Goal: Task Accomplishment & Management: Manage account settings

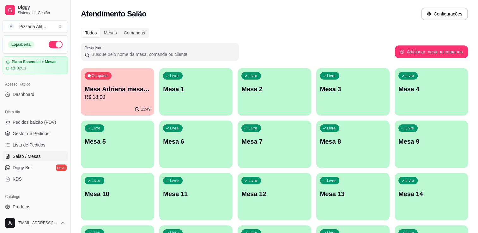
scroll to position [3, 0]
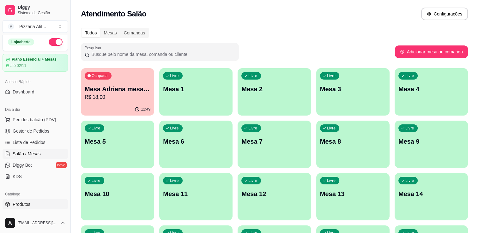
click at [44, 203] on link "Produtos" at bounding box center [35, 204] width 65 height 10
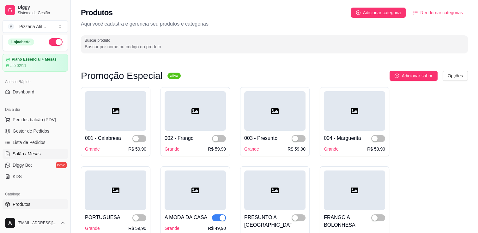
click at [26, 154] on span "Salão / Mesas" at bounding box center [27, 154] width 28 height 6
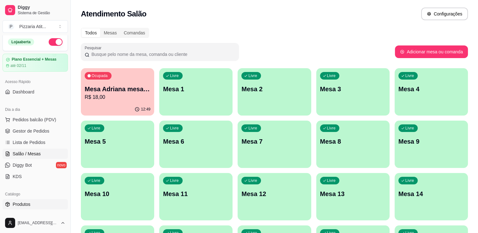
click at [18, 203] on span "Produtos" at bounding box center [22, 204] width 18 height 6
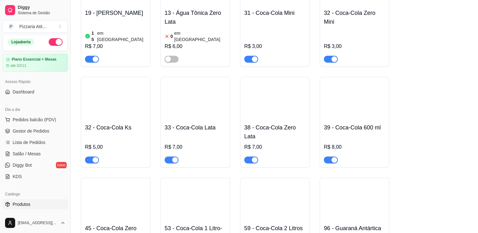
scroll to position [3744, 0]
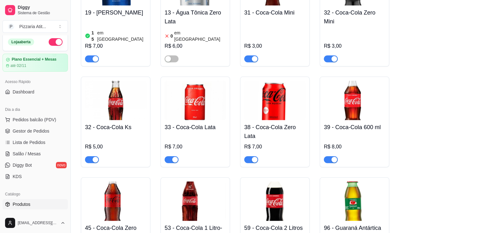
click at [332, 157] on div "button" at bounding box center [334, 160] width 6 height 6
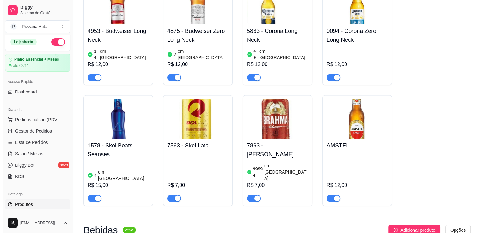
scroll to position [3316, 0]
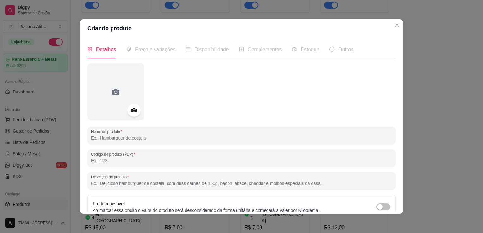
click at [131, 109] on icon at bounding box center [133, 110] width 5 height 4
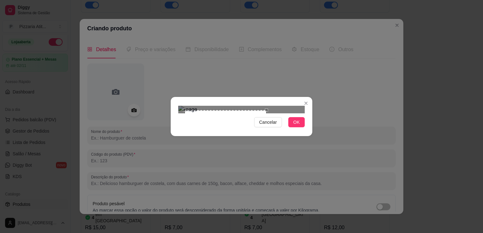
click at [269, 113] on div at bounding box center [241, 110] width 126 height 8
click at [273, 97] on section "Cancelar OK" at bounding box center [242, 116] width 142 height 39
click at [301, 127] on button "OK" at bounding box center [296, 122] width 16 height 10
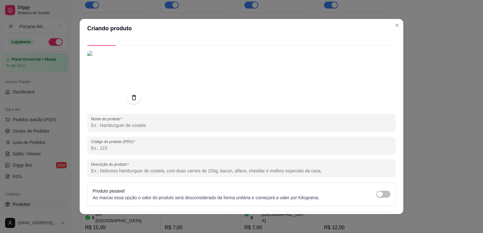
scroll to position [25, 0]
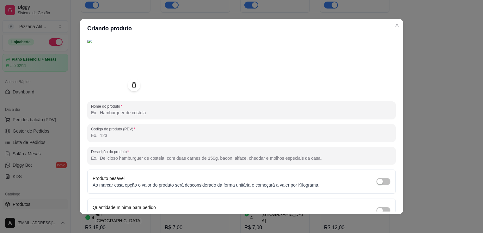
click at [182, 112] on input "Nome do produto" at bounding box center [241, 113] width 301 height 6
type input "c"
type input "COCA COLA 1 LITRO ZERO"
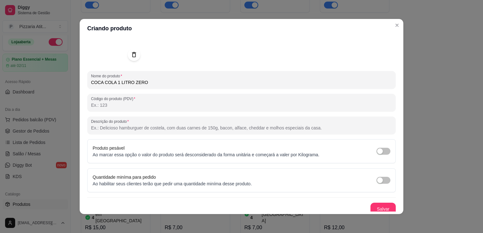
scroll to position [59, 0]
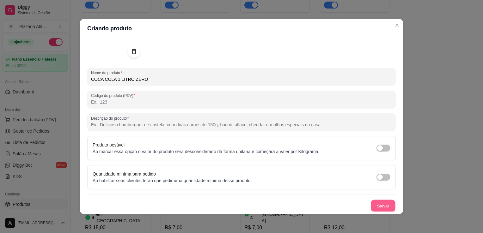
click at [373, 203] on button "Salvar" at bounding box center [383, 206] width 25 height 12
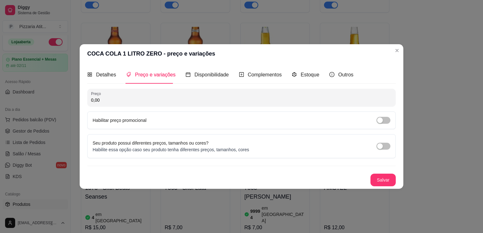
click at [132, 101] on input "0,00" at bounding box center [241, 100] width 301 height 6
type input "10,00"
click at [381, 180] on button "Salvar" at bounding box center [383, 180] width 25 height 12
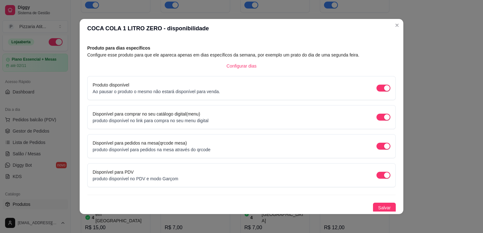
scroll to position [26, 0]
click at [378, 207] on span "Salvar" at bounding box center [384, 207] width 13 height 7
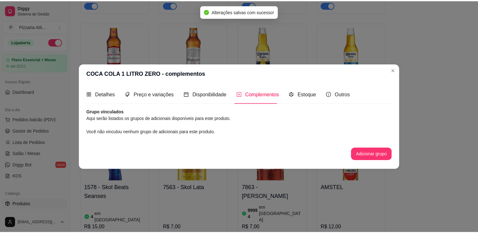
scroll to position [0, 0]
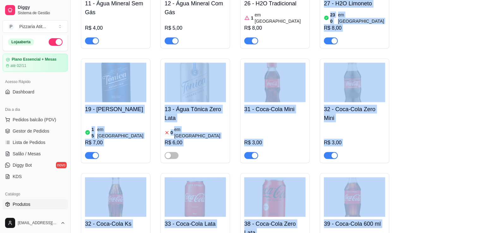
scroll to position [3658, 0]
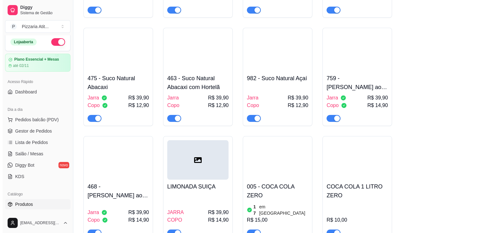
scroll to position [4795, 0]
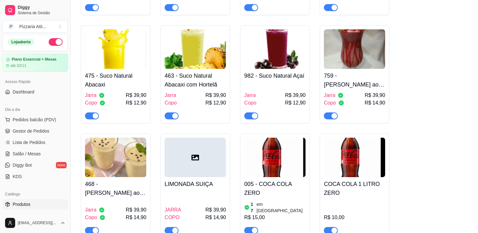
click at [341, 180] on h4 "COCA COLA 1 LITRO ZERO" at bounding box center [354, 189] width 61 height 18
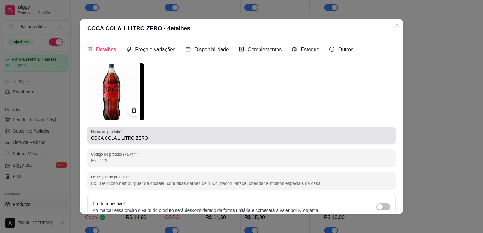
click at [161, 139] on input "COCA COLA 1 LITRO ZERO" at bounding box center [241, 138] width 301 height 6
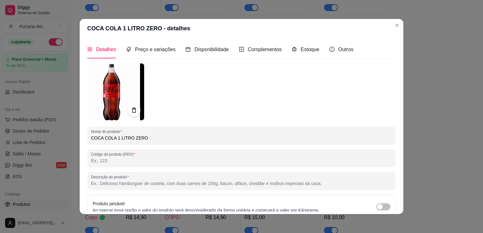
type input "COCA COLA 1 LITRO ZERO"
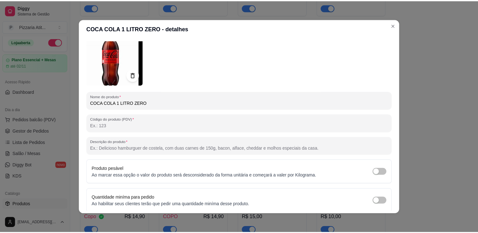
scroll to position [59, 0]
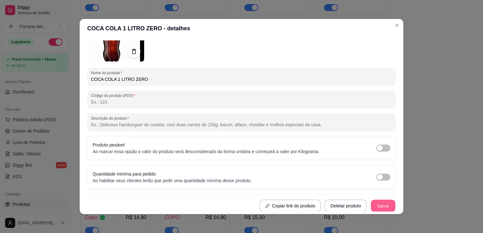
click at [383, 205] on button "Salvar" at bounding box center [383, 206] width 25 height 12
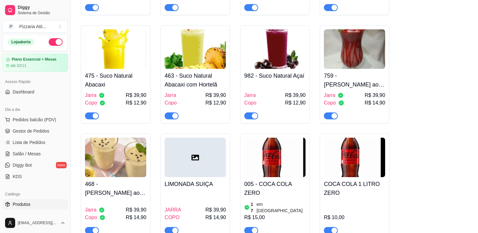
click at [333, 228] on div "button" at bounding box center [334, 231] width 6 height 6
click at [252, 228] on div "button" at bounding box center [255, 231] width 6 height 6
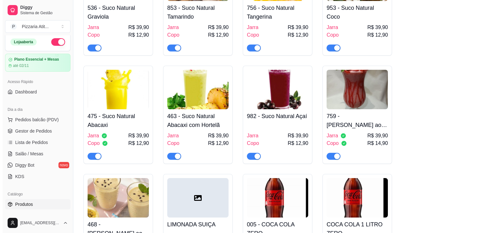
scroll to position [4762, 0]
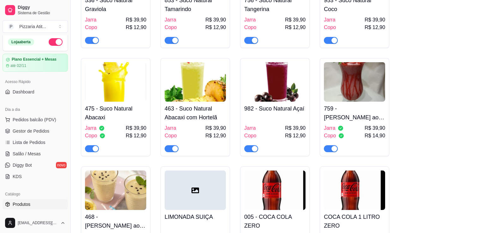
click at [300, 171] on img at bounding box center [274, 190] width 61 height 39
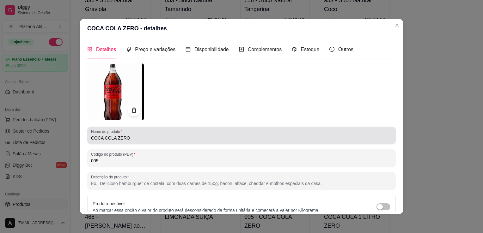
click at [150, 139] on input "COCA COLA ZERO" at bounding box center [241, 138] width 301 height 6
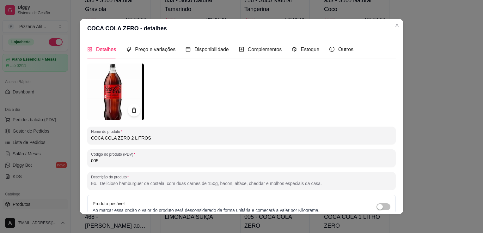
type input "COCA COLA ZERO 2 LITROS"
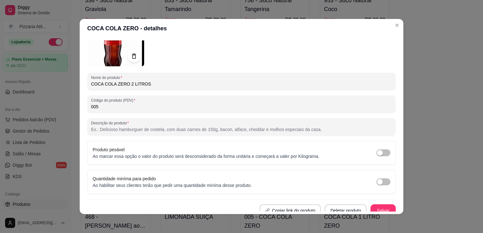
scroll to position [59, 0]
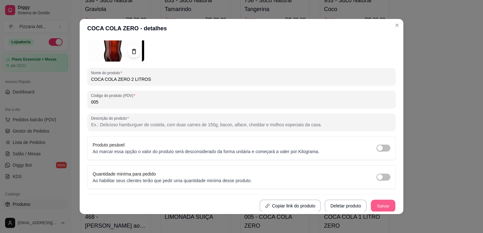
click at [384, 207] on button "Salvar" at bounding box center [383, 206] width 25 height 12
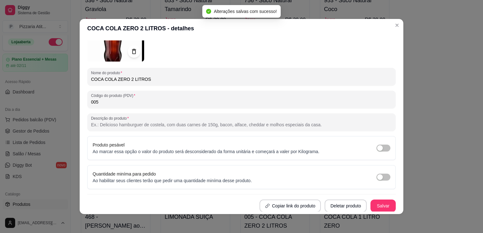
click at [388, 44] on div at bounding box center [241, 33] width 308 height 57
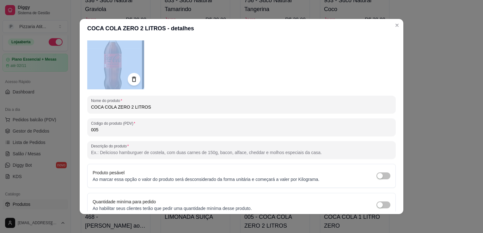
click at [391, 44] on div "Detalhes Preço e variações Disponibilidade Complementos Estoque Outros Nome do …" at bounding box center [241, 125] width 308 height 171
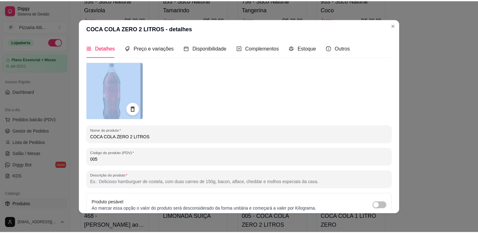
scroll to position [0, 0]
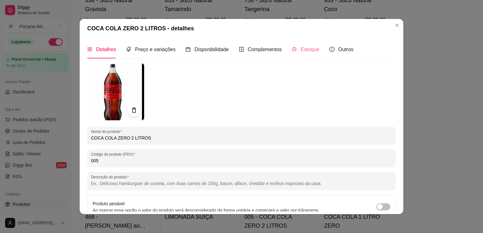
click at [300, 55] on div "Estoque" at bounding box center [305, 49] width 27 height 18
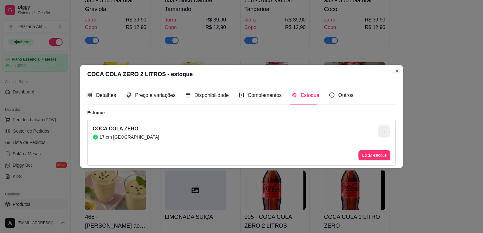
click at [382, 130] on icon "button" at bounding box center [384, 131] width 4 height 4
click at [384, 151] on li "Desvincular estoque" at bounding box center [384, 147] width 58 height 10
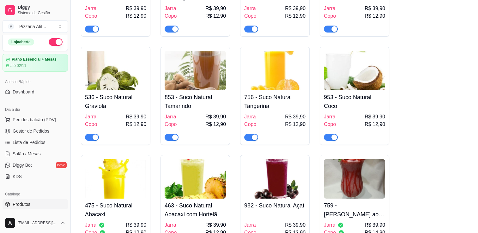
scroll to position [4650, 0]
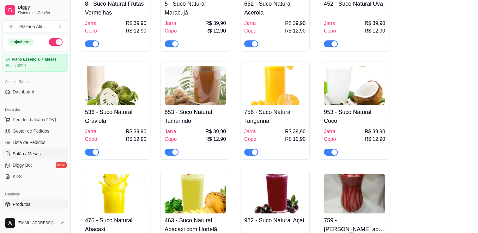
click at [55, 155] on link "Salão / Mesas" at bounding box center [35, 154] width 65 height 10
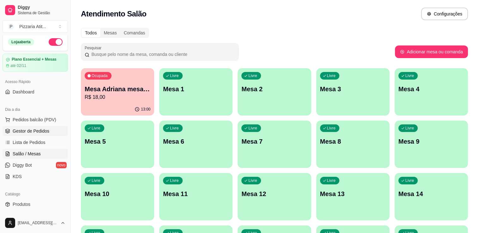
click at [39, 132] on span "Gestor de Pedidos" at bounding box center [31, 131] width 37 height 6
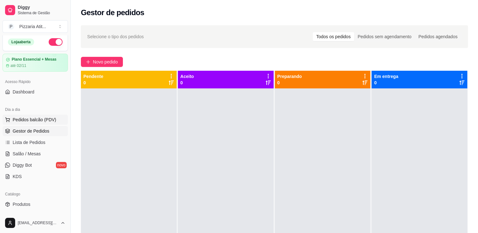
click at [38, 122] on button "Pedidos balcão (PDV)" at bounding box center [35, 120] width 65 height 10
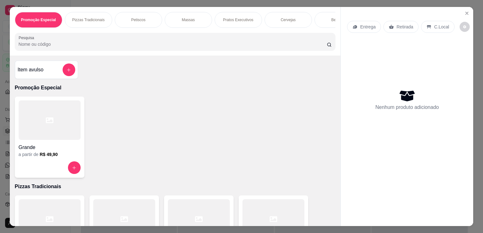
click at [32, 142] on div "Grande" at bounding box center [50, 145] width 62 height 11
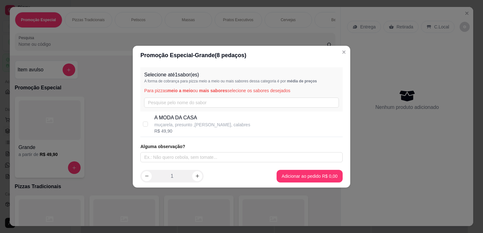
click at [185, 118] on p "A MODA DA CASA" at bounding box center [202, 118] width 96 height 8
checkbox input "true"
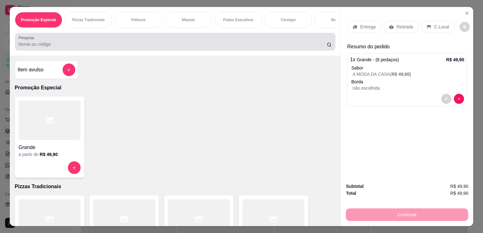
click at [175, 40] on div at bounding box center [175, 41] width 313 height 13
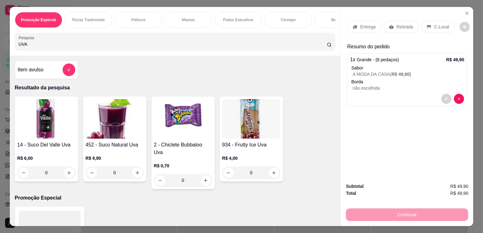
type input "UVA"
click at [259, 139] on img at bounding box center [251, 118] width 58 height 39
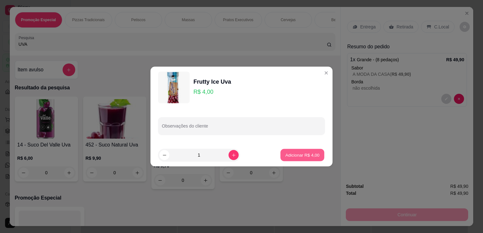
click at [300, 155] on p "Adicionar R$ 4,00" at bounding box center [302, 155] width 34 height 6
type input "1"
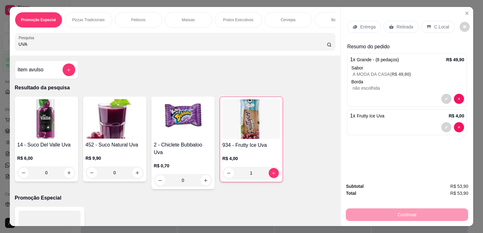
click at [434, 21] on div "C.Local" at bounding box center [437, 27] width 33 height 12
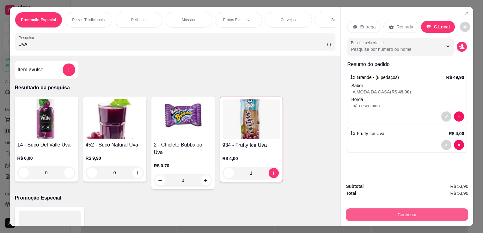
click at [389, 215] on button "Continuar" at bounding box center [407, 215] width 122 height 13
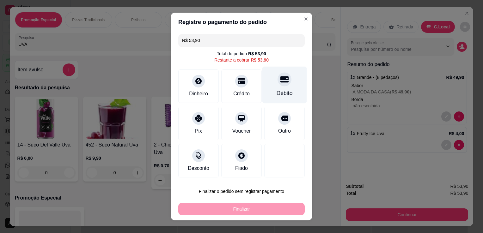
click at [276, 89] on div "Débito" at bounding box center [284, 93] width 16 height 8
type input "R$ 0,00"
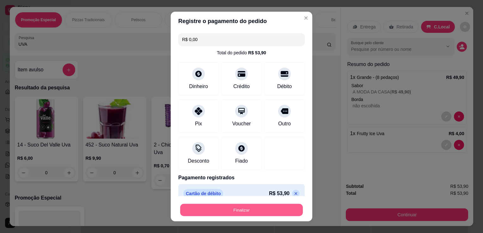
click at [265, 209] on button "Finalizar" at bounding box center [241, 210] width 123 height 12
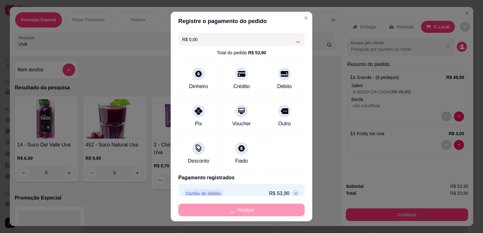
type input "0"
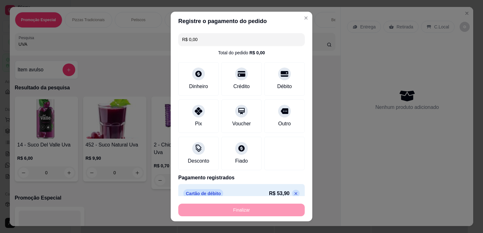
type input "-R$ 53,90"
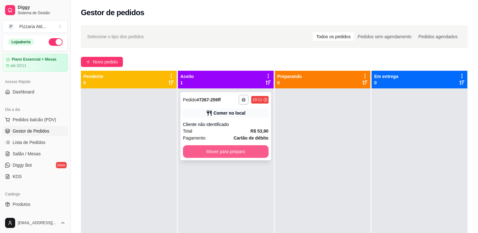
click at [227, 154] on button "Mover para preparo" at bounding box center [226, 151] width 86 height 13
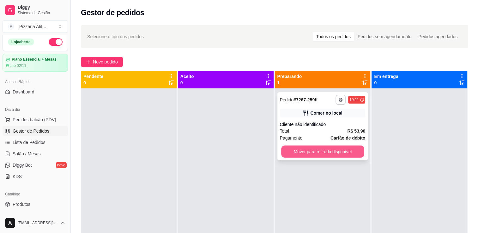
click at [300, 154] on button "Mover para retirada disponível" at bounding box center [322, 152] width 83 height 12
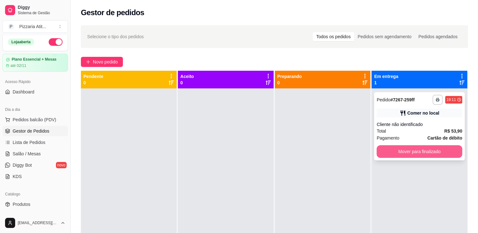
click at [401, 153] on button "Mover para finalizado" at bounding box center [420, 151] width 86 height 13
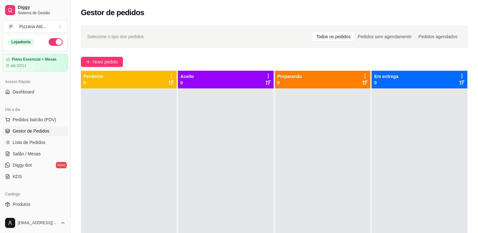
click at [45, 148] on ul "Pedidos balcão (PDV) Gestor de Pedidos Lista de Pedidos Salão / Mesas Diggy Bot…" at bounding box center [35, 148] width 65 height 67
click at [39, 153] on span "Salão / Mesas" at bounding box center [27, 154] width 28 height 6
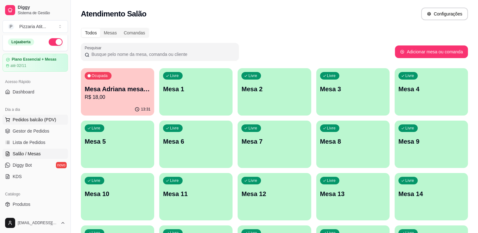
click at [38, 120] on span "Pedidos balcão (PDV)" at bounding box center [35, 120] width 44 height 6
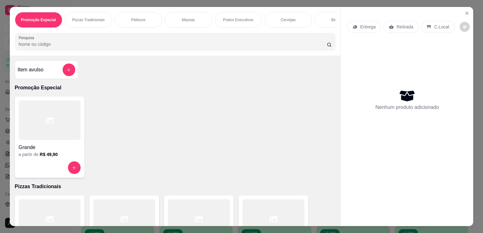
click at [40, 136] on div at bounding box center [50, 119] width 62 height 39
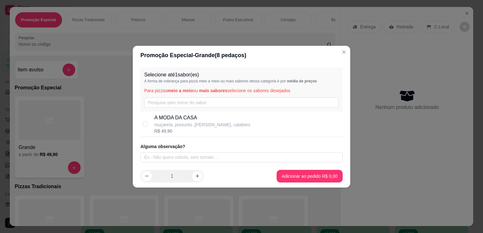
click at [182, 126] on p "muçarela, presunto ,[PERSON_NAME], calabres" at bounding box center [202, 125] width 96 height 6
checkbox input "true"
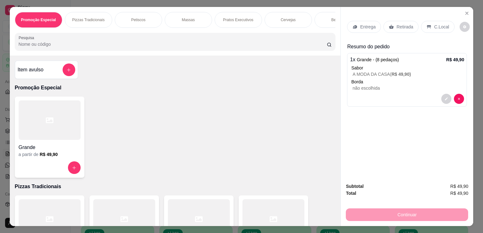
click at [397, 27] on p "Retirada" at bounding box center [404, 27] width 17 height 6
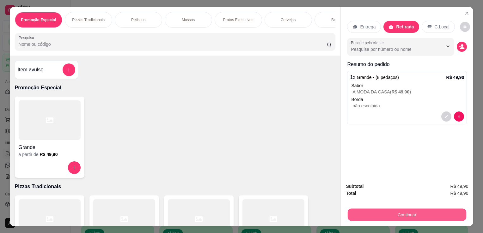
click at [388, 209] on button "Continuar" at bounding box center [407, 215] width 118 height 12
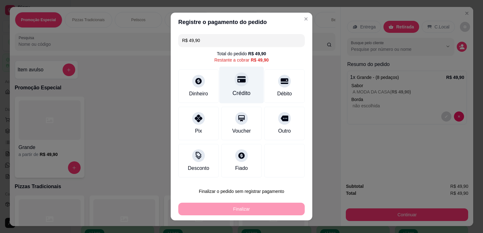
click at [237, 79] on icon at bounding box center [241, 79] width 8 height 8
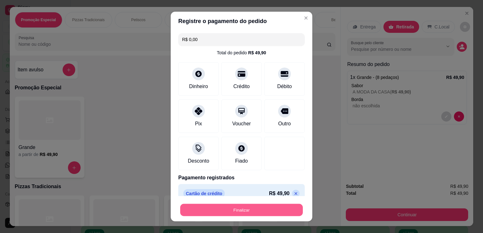
click at [254, 208] on button "Finalizar" at bounding box center [241, 210] width 123 height 12
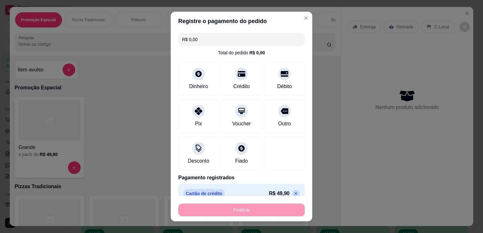
type input "-R$ 49,90"
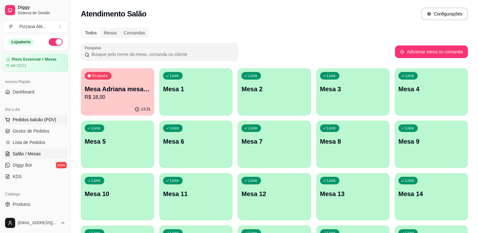
click at [50, 117] on span "Pedidos balcão (PDV)" at bounding box center [35, 120] width 44 height 6
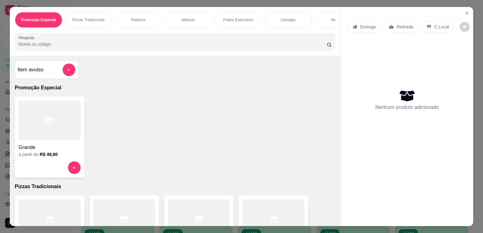
click at [58, 140] on div at bounding box center [50, 119] width 62 height 39
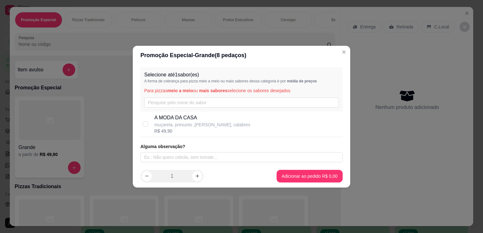
click at [153, 119] on div "A MODA DA CASA muçarela, presunto ,[PERSON_NAME], calabres R$ 49,90" at bounding box center [241, 125] width 202 height 26
checkbox input "true"
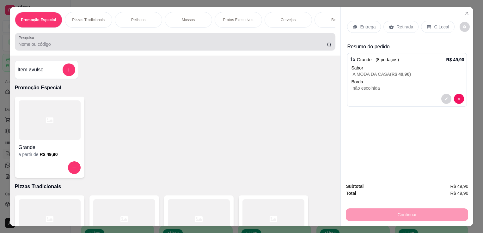
click at [236, 40] on div at bounding box center [175, 41] width 313 height 13
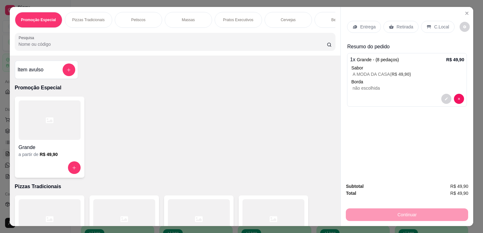
click at [236, 40] on div at bounding box center [175, 41] width 313 height 13
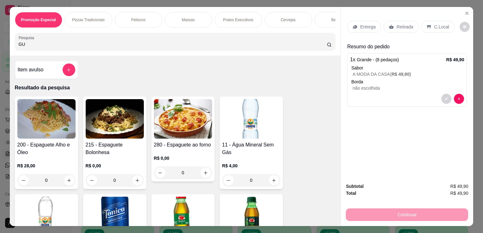
type input "GU"
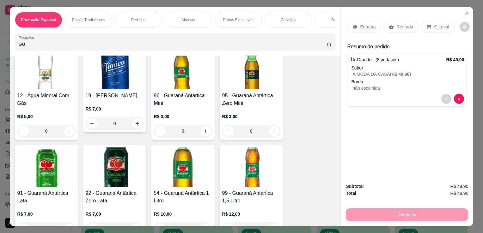
scroll to position [184, 0]
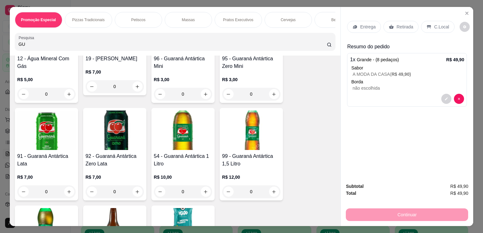
click at [251, 137] on img at bounding box center [251, 130] width 58 height 39
click at [51, 214] on img at bounding box center [46, 227] width 58 height 39
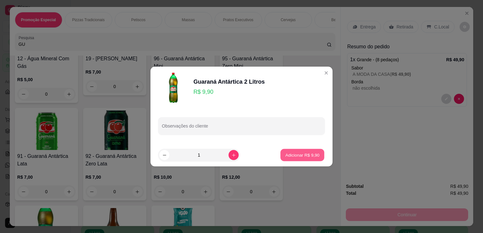
click at [295, 155] on p "Adicionar R$ 9,90" at bounding box center [302, 155] width 34 height 6
type input "1"
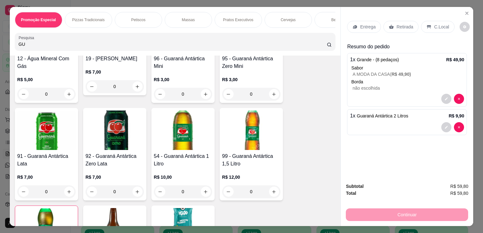
click at [435, 27] on p "C.Local" at bounding box center [441, 27] width 15 height 6
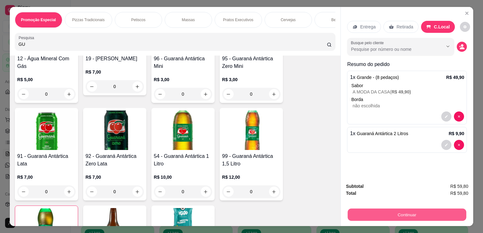
click at [399, 213] on button "Continuar" at bounding box center [407, 215] width 118 height 12
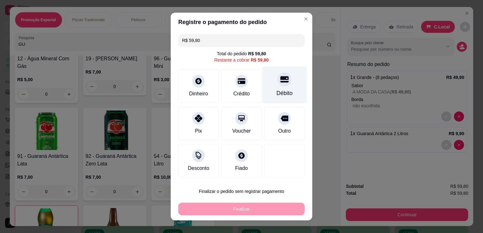
click at [267, 90] on div "Débito" at bounding box center [284, 85] width 45 height 37
type input "R$ 0,00"
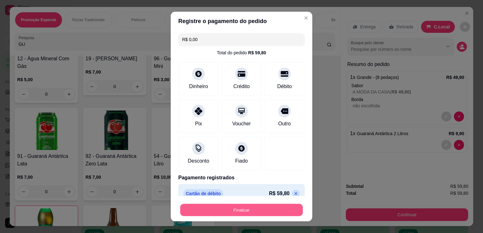
click at [243, 209] on button "Finalizar" at bounding box center [241, 210] width 123 height 12
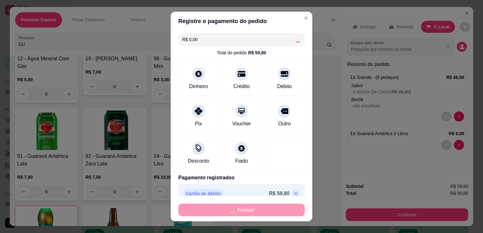
type input "0"
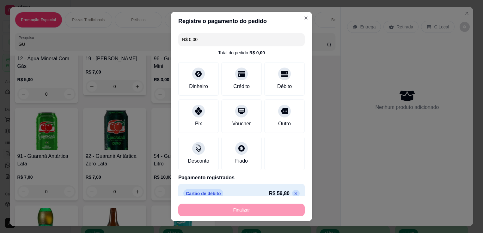
type input "-R$ 59,80"
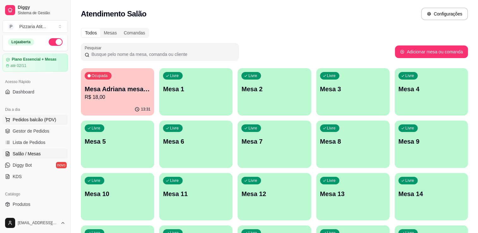
click at [30, 121] on span "Pedidos balcão (PDV)" at bounding box center [35, 120] width 44 height 6
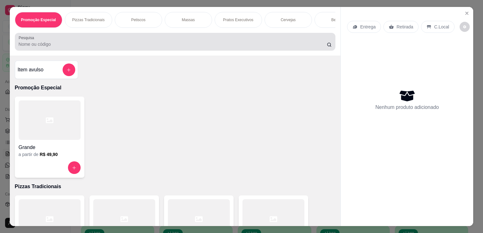
click at [144, 43] on div at bounding box center [175, 41] width 313 height 13
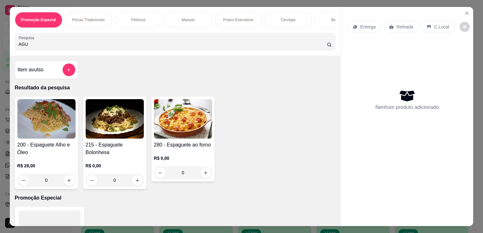
type input "AGU"
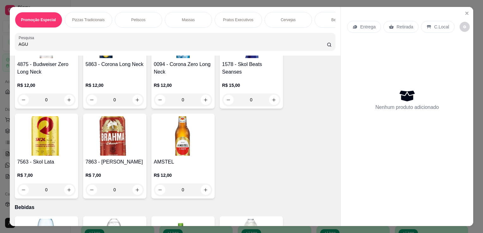
scroll to position [1590, 0]
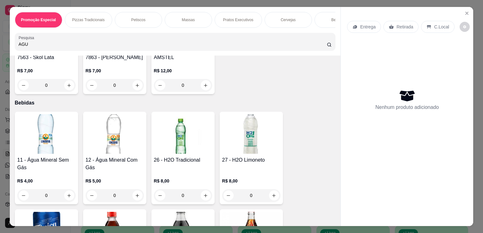
click at [125, 162] on h4 "12 - Água Mineral Com Gás" at bounding box center [115, 163] width 58 height 15
drag, startPoint x: 1, startPoint y: 163, endPoint x: 39, endPoint y: 153, distance: 39.3
click at [39, 153] on div "Promoção Especial Pizzas Tradicionais Petiscos Massas Pratos Executivos Cerveja…" at bounding box center [241, 116] width 483 height 233
click at [39, 156] on h4 "11 - Água Mineral Sem Gás" at bounding box center [46, 163] width 58 height 15
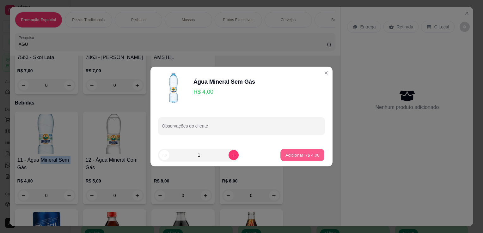
click at [293, 156] on p "Adicionar R$ 4,00" at bounding box center [302, 155] width 34 height 6
type input "1"
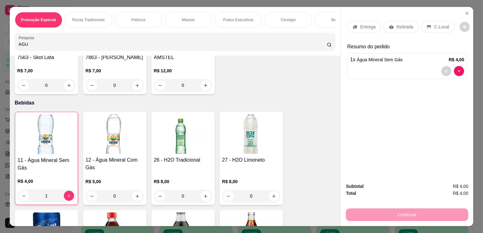
click at [434, 24] on p "C.Local" at bounding box center [441, 27] width 15 height 6
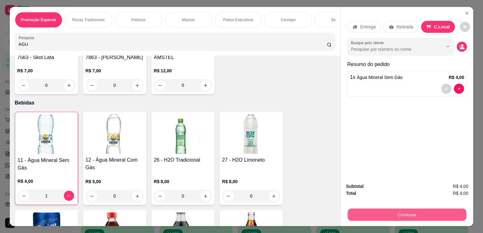
click at [405, 209] on button "Continuar" at bounding box center [407, 215] width 118 height 12
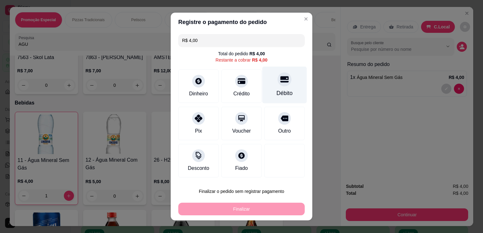
click at [289, 83] on div "Débito" at bounding box center [284, 85] width 45 height 37
type input "R$ 0,00"
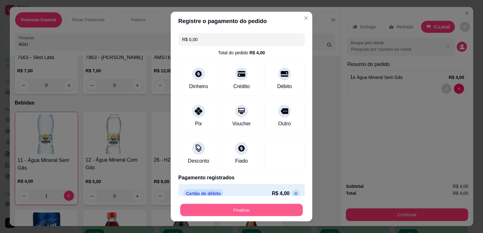
click at [253, 214] on button "Finalizar" at bounding box center [241, 210] width 123 height 12
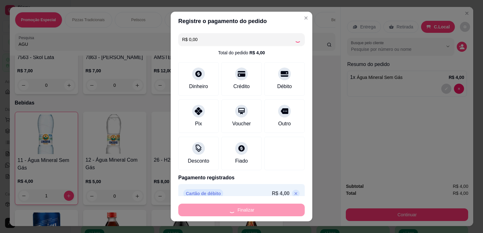
type input "0"
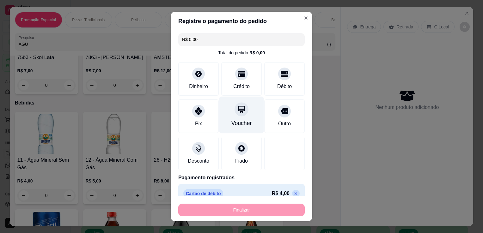
type input "-R$ 4,00"
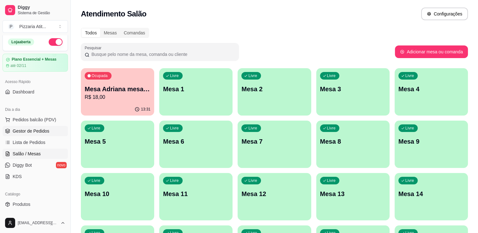
click at [39, 129] on span "Gestor de Pedidos" at bounding box center [31, 131] width 37 height 6
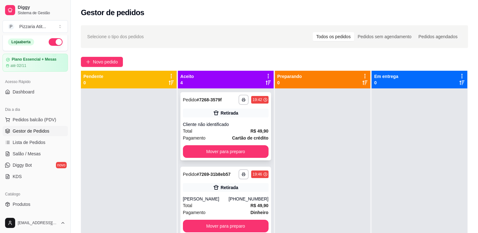
click at [227, 129] on div "Total R$ 49,90" at bounding box center [226, 131] width 86 height 7
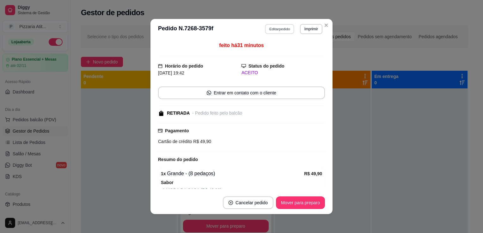
click at [275, 30] on button "Editar pedido" at bounding box center [279, 29] width 29 height 10
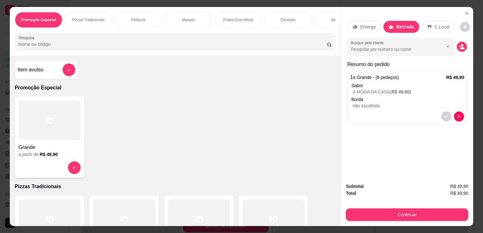
click at [223, 54] on div "Promoção Especial Pizzas Tradicionais Petiscos Massas Pratos Executivos Cerveja…" at bounding box center [175, 31] width 331 height 49
click at [222, 47] on input "Pesquisa" at bounding box center [173, 44] width 308 height 6
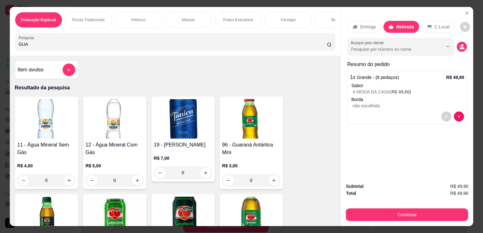
type input "GUA"
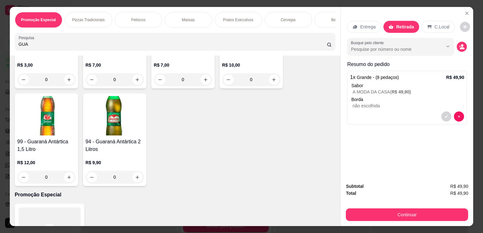
scroll to position [180, 0]
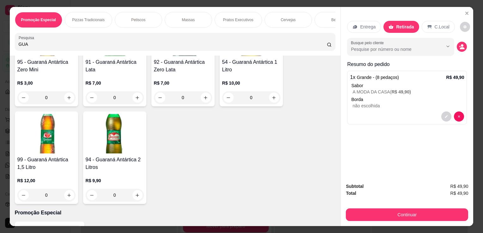
click at [120, 147] on img at bounding box center [115, 133] width 58 height 39
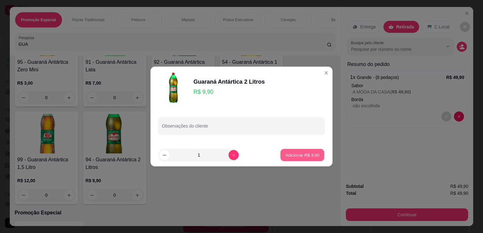
click at [305, 153] on p "Adicionar R$ 9,90" at bounding box center [302, 155] width 34 height 6
type input "1"
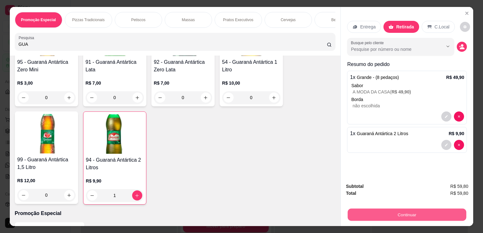
click at [406, 214] on button "Continuar" at bounding box center [407, 215] width 118 height 12
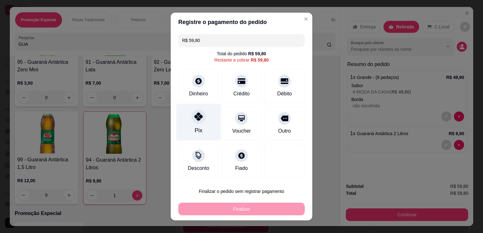
click at [197, 124] on div "Pix" at bounding box center [198, 122] width 45 height 37
type input "R$ 0,00"
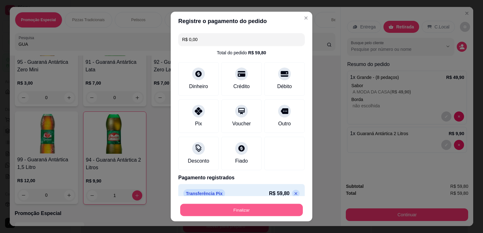
click at [269, 211] on button "Finalizar" at bounding box center [241, 210] width 123 height 12
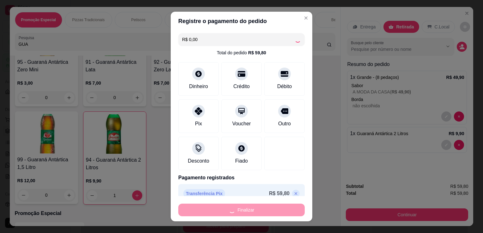
type input "0"
type input "-R$ 59,80"
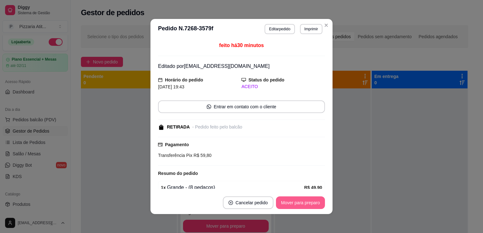
click at [298, 199] on button "Mover para preparo" at bounding box center [300, 203] width 49 height 13
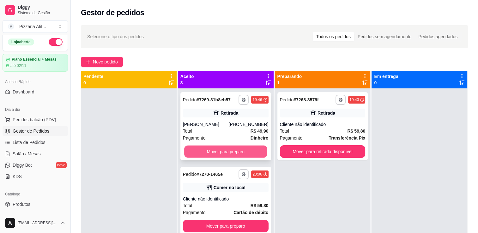
click at [237, 154] on button "Mover para preparo" at bounding box center [225, 152] width 83 height 12
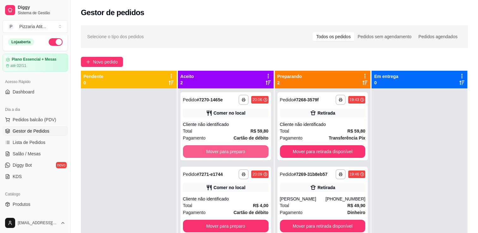
click at [237, 154] on button "Mover para preparo" at bounding box center [226, 151] width 86 height 13
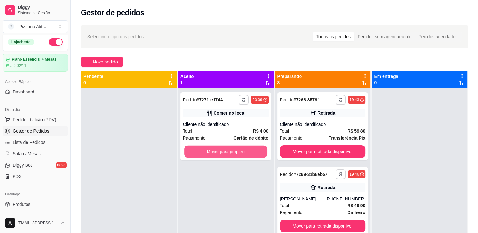
click at [237, 154] on button "Mover para preparo" at bounding box center [225, 152] width 83 height 12
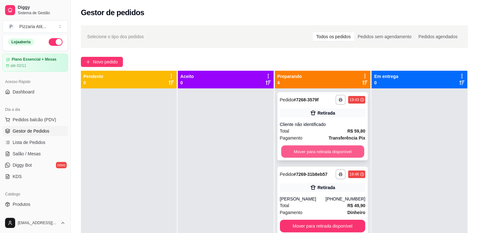
click at [291, 155] on button "Mover para retirada disponível" at bounding box center [322, 152] width 83 height 12
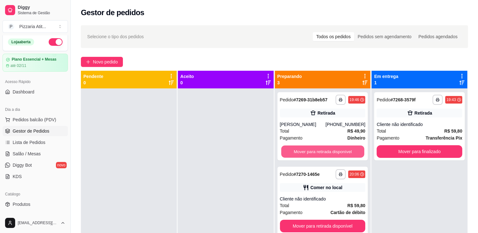
click at [291, 155] on button "Mover para retirada disponível" at bounding box center [322, 152] width 83 height 12
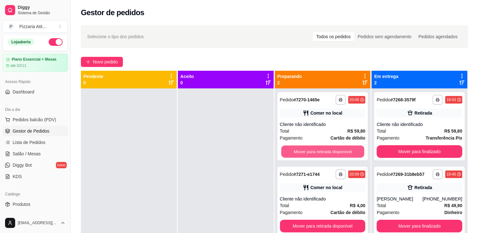
click at [291, 155] on button "Mover para retirada disponível" at bounding box center [322, 152] width 83 height 12
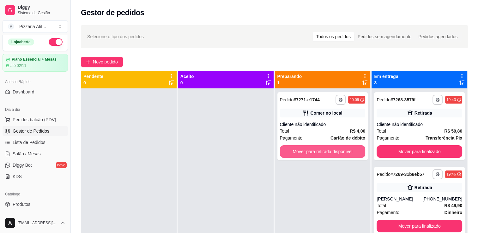
click at [291, 155] on button "Mover para retirada disponível" at bounding box center [323, 151] width 86 height 13
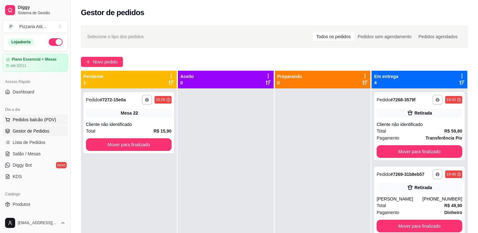
click at [45, 115] on button "Pedidos balcão (PDV)" at bounding box center [35, 120] width 65 height 10
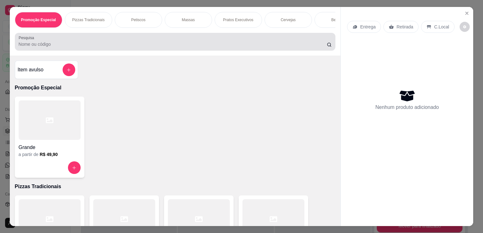
click at [206, 46] on input "Pesquisa" at bounding box center [173, 44] width 308 height 6
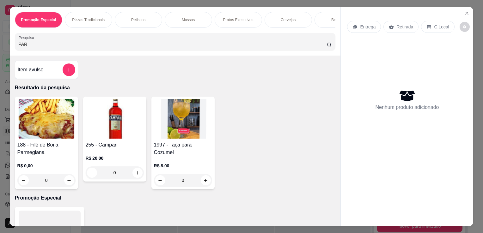
type input "PAR"
click at [33, 132] on img at bounding box center [46, 118] width 58 height 39
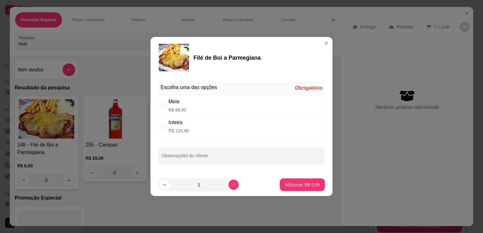
click at [199, 112] on div "Meia R$ 69,90" at bounding box center [241, 105] width 167 height 21
radio input "true"
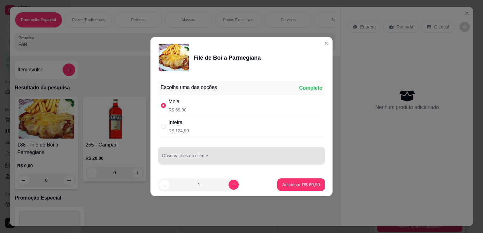
click at [200, 156] on input "Observações do cliente" at bounding box center [241, 158] width 159 height 6
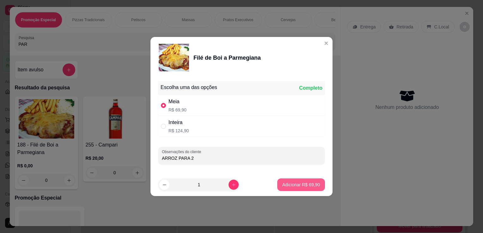
type input "ARROZ PARA 2"
click at [308, 183] on p "Adicionar R$ 69,90" at bounding box center [301, 185] width 38 height 6
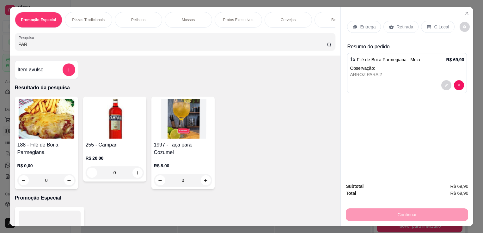
click at [374, 21] on div "Entrega" at bounding box center [364, 27] width 34 height 12
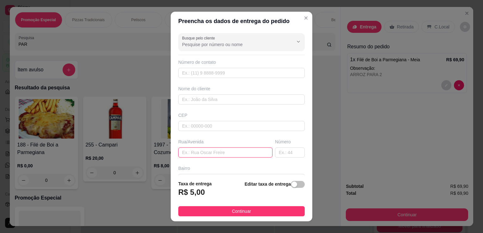
click at [222, 148] on input "text" at bounding box center [225, 153] width 94 height 10
type input "[GEOGRAPHIC_DATA]"
click at [258, 69] on input "text" at bounding box center [241, 73] width 126 height 10
type input "[PHONE_NUMBER]"
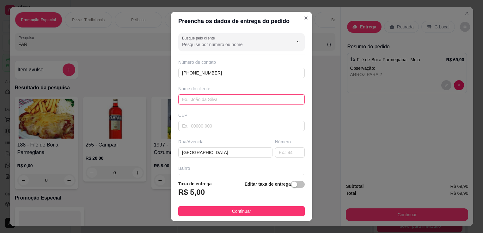
click at [238, 102] on input "text" at bounding box center [241, 99] width 126 height 10
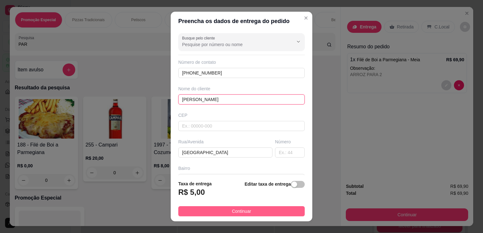
type input "[PERSON_NAME]"
click at [256, 212] on button "Continuar" at bounding box center [241, 211] width 126 height 10
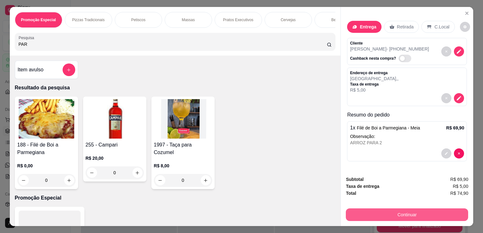
click at [384, 213] on button "Continuar" at bounding box center [407, 215] width 122 height 13
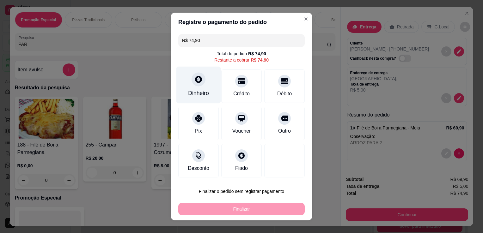
click at [204, 94] on div "Dinheiro" at bounding box center [198, 93] width 21 height 8
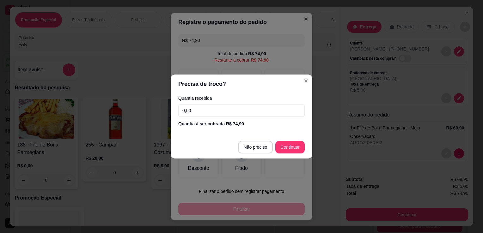
click at [205, 105] on input "0,00" at bounding box center [241, 110] width 126 height 13
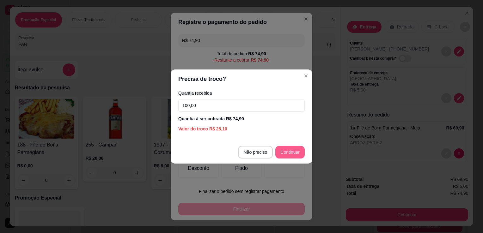
type input "100,00"
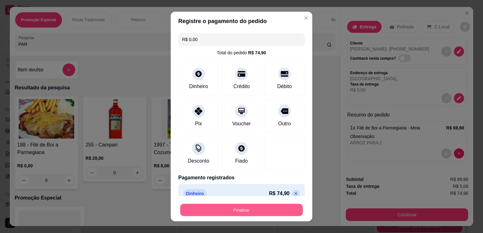
click at [269, 209] on button "Finalizar" at bounding box center [241, 210] width 123 height 12
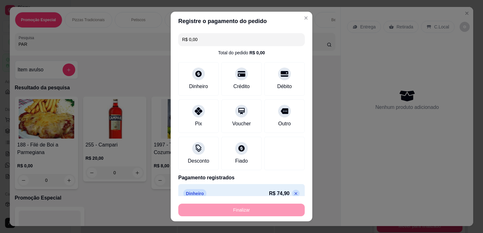
type input "-R$ 74,90"
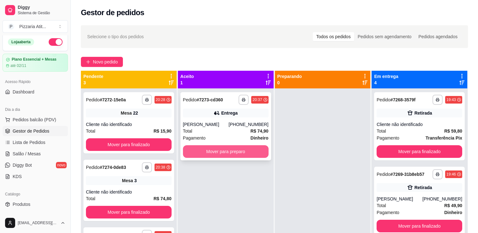
click at [240, 153] on button "Mover para preparo" at bounding box center [226, 151] width 86 height 13
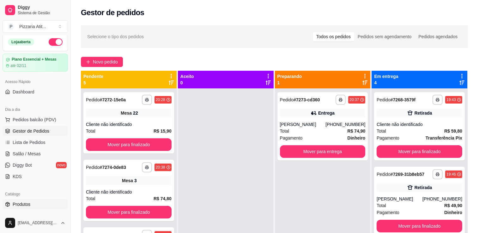
click at [21, 205] on span "Produtos" at bounding box center [22, 204] width 18 height 6
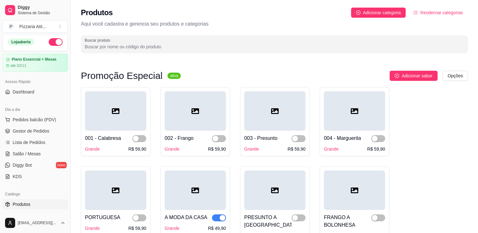
click at [134, 44] on input "Buscar produto" at bounding box center [274, 47] width 379 height 6
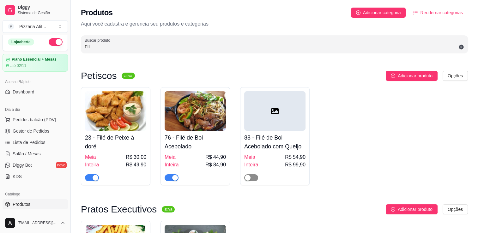
type input "FIL"
click at [248, 175] on div "button" at bounding box center [248, 178] width 6 height 6
click at [30, 157] on link "Salão / Mesas" at bounding box center [35, 154] width 65 height 10
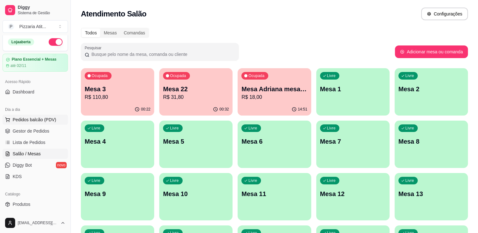
click at [19, 123] on button "Pedidos balcão (PDV)" at bounding box center [35, 120] width 65 height 10
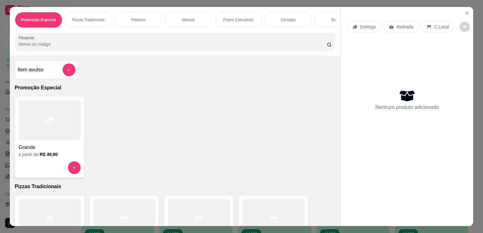
click at [288, 213] on div at bounding box center [273, 218] width 62 height 39
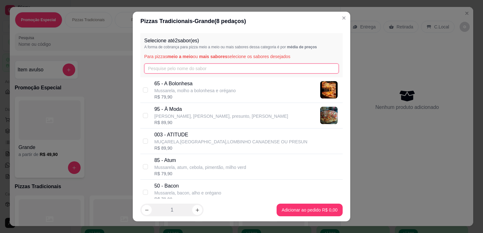
click at [203, 71] on input "text" at bounding box center [241, 69] width 195 height 10
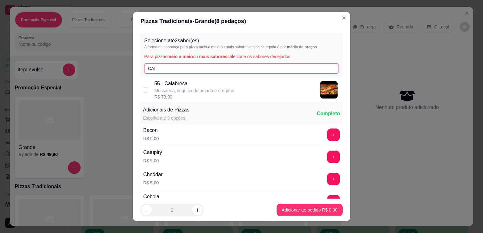
type input "CAL"
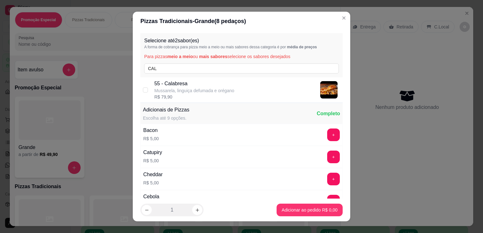
click at [191, 86] on p "55 - Calabresa" at bounding box center [194, 84] width 80 height 8
checkbox input "true"
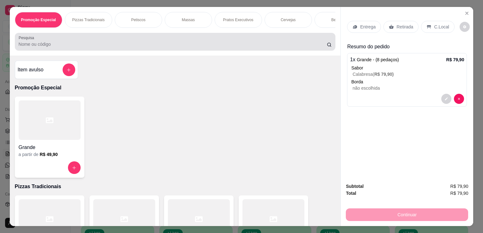
click at [230, 50] on div "Pesquisa" at bounding box center [175, 42] width 321 height 18
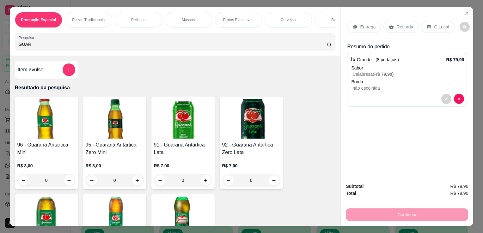
type input "GUAR"
click at [206, 214] on img at bounding box center [183, 216] width 58 height 39
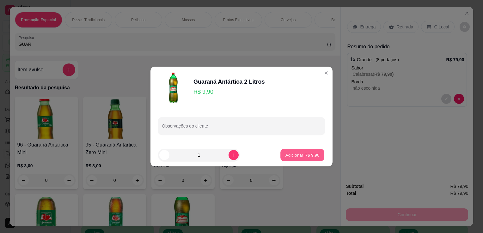
click at [314, 158] on button "Adicionar R$ 9,90" at bounding box center [302, 155] width 44 height 12
type input "1"
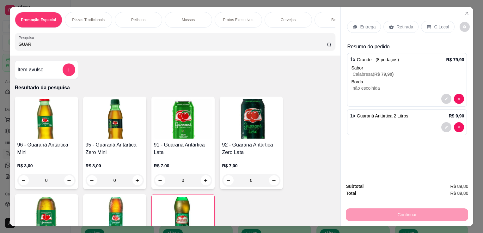
click at [382, 212] on div "Continuar" at bounding box center [407, 214] width 122 height 14
click at [396, 24] on p "Retirada" at bounding box center [404, 27] width 17 height 6
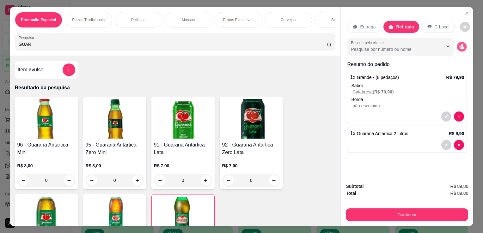
click at [460, 47] on icon "decrease-product-quantity" at bounding box center [462, 48] width 4 height 2
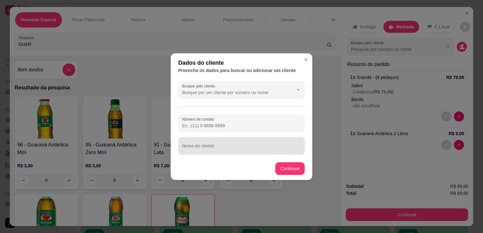
click at [233, 152] on div at bounding box center [241, 146] width 119 height 13
click at [233, 152] on div "CI" at bounding box center [241, 146] width 119 height 13
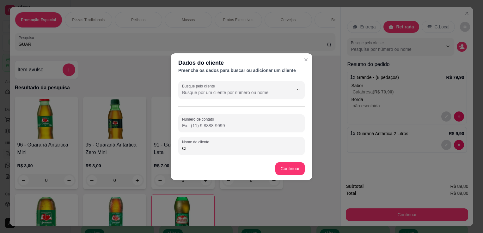
type input "C"
type input "SICERO"
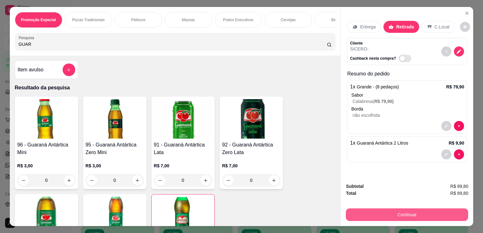
click at [378, 209] on button "Continuar" at bounding box center [407, 215] width 122 height 13
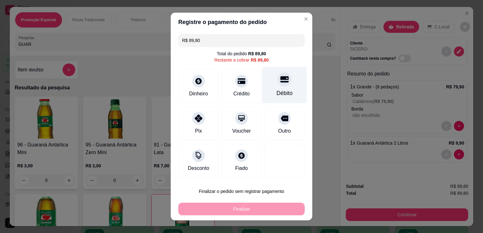
click at [279, 92] on div "Débito" at bounding box center [284, 93] width 16 height 8
type input "R$ 0,00"
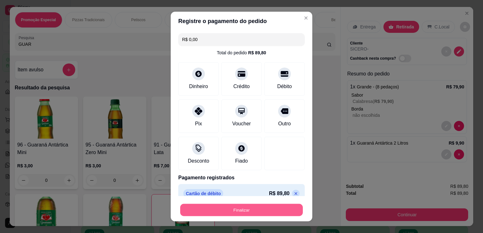
click at [239, 214] on button "Finalizar" at bounding box center [241, 210] width 123 height 12
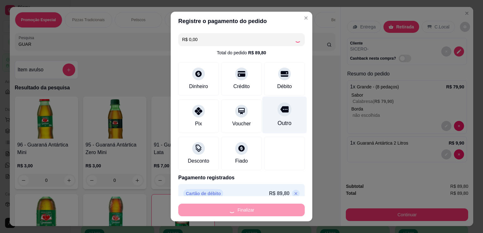
type input "0"
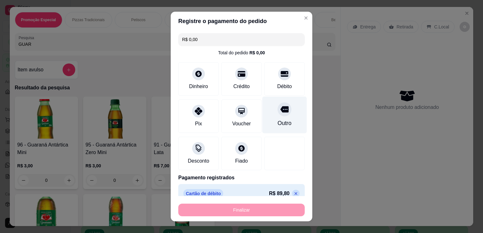
type input "-R$ 89,80"
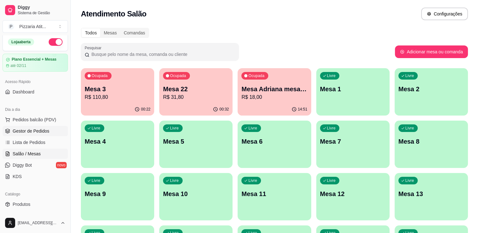
click at [37, 133] on span "Gestor de Pedidos" at bounding box center [31, 131] width 37 height 6
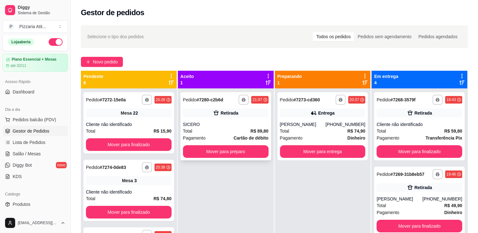
click at [236, 120] on div "**********" at bounding box center [225, 126] width 91 height 68
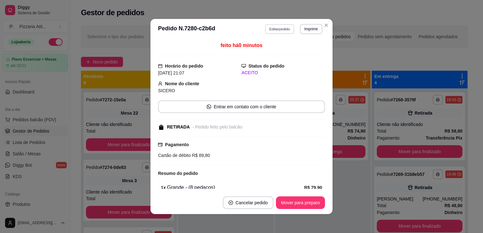
click at [281, 28] on button "Editar pedido" at bounding box center [279, 29] width 29 height 10
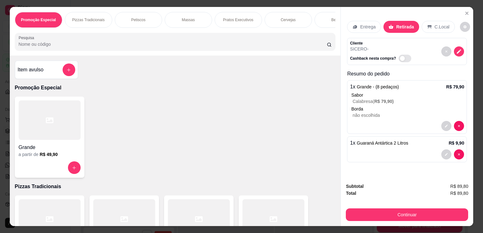
click at [53, 128] on div at bounding box center [50, 119] width 62 height 39
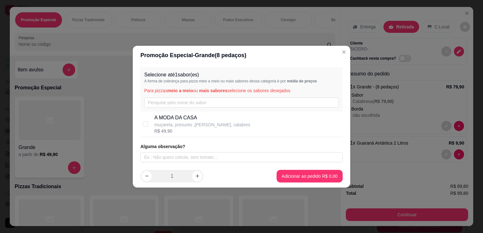
click at [169, 122] on p "muçarela, presunto ,[PERSON_NAME], calabres" at bounding box center [202, 125] width 96 height 6
checkbox input "true"
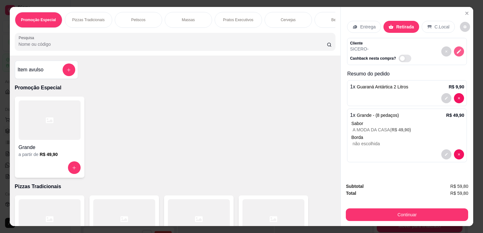
click at [457, 49] on icon "decrease-product-quantity" at bounding box center [459, 52] width 6 height 6
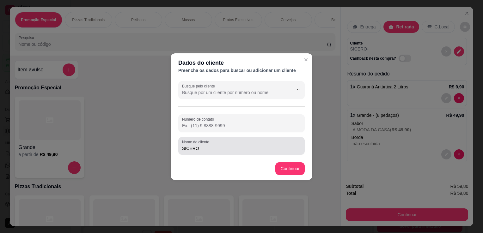
click at [206, 153] on div "Nome do cliente SICERO" at bounding box center [241, 146] width 126 height 18
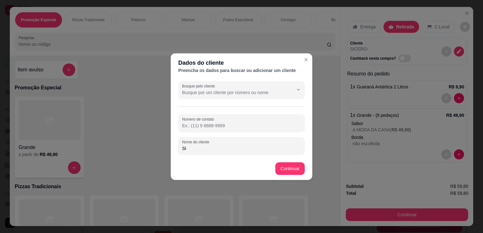
type input "S"
type input "[PERSON_NAME]"
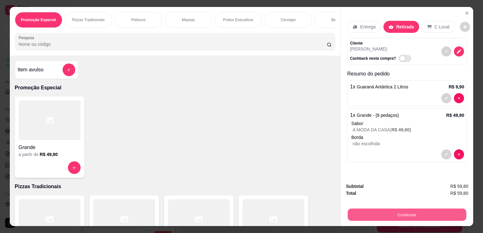
click at [385, 215] on button "Continuar" at bounding box center [407, 215] width 118 height 12
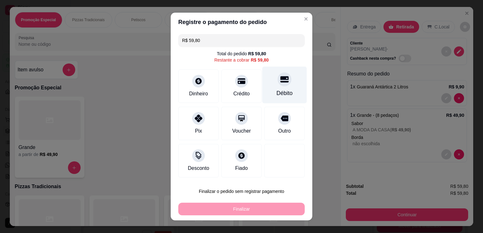
click at [285, 88] on div "Débito" at bounding box center [284, 85] width 45 height 37
type input "R$ 0,00"
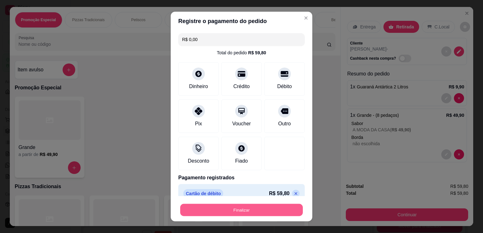
click at [248, 212] on button "Finalizar" at bounding box center [241, 210] width 123 height 12
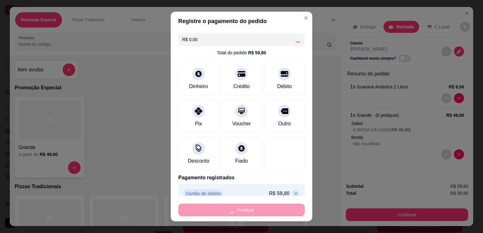
type input "0"
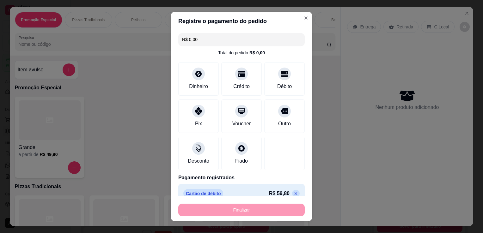
type input "-R$ 59,80"
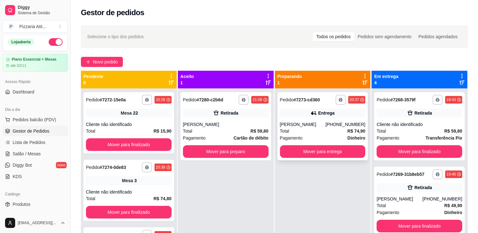
click at [350, 131] on strong "R$ 74,90" at bounding box center [356, 131] width 18 height 5
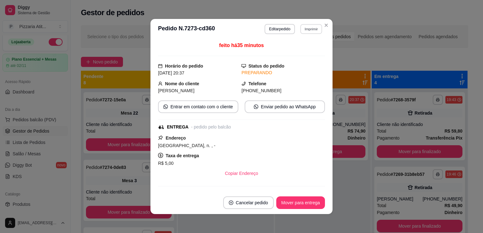
click at [306, 28] on button "Imprimir" at bounding box center [311, 29] width 22 height 10
click at [301, 55] on button "IMPRESSORA" at bounding box center [297, 51] width 44 height 10
click at [283, 28] on button "Editar pedido" at bounding box center [279, 29] width 29 height 10
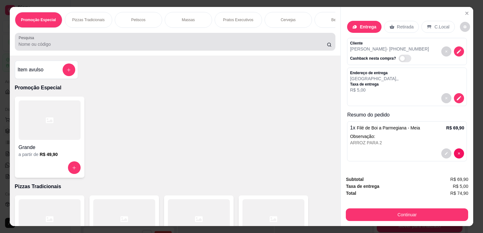
click at [206, 51] on div "Pesquisa" at bounding box center [175, 42] width 321 height 18
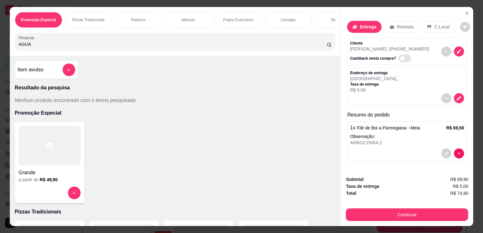
type input "AGUA"
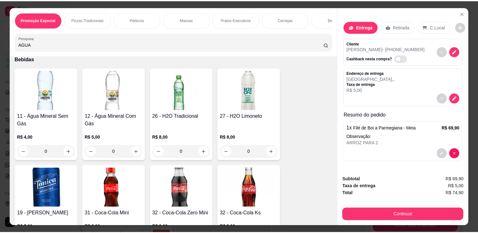
scroll to position [1608, 0]
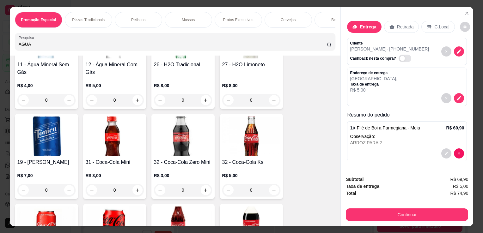
click at [132, 69] on h4 "12 - Água Mineral Com Gás" at bounding box center [115, 68] width 58 height 15
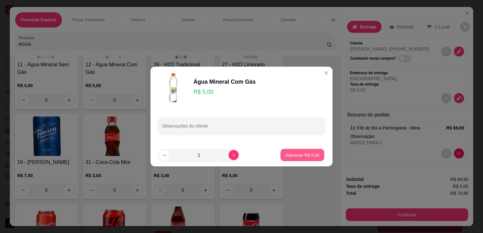
click at [295, 154] on p "Adicionar R$ 5,00" at bounding box center [302, 155] width 34 height 6
type input "1"
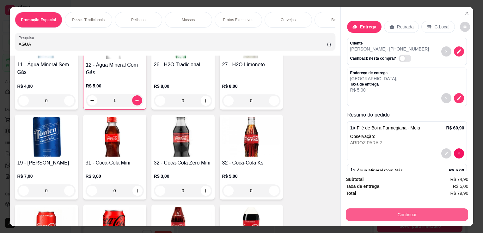
click at [411, 215] on button "Continuar" at bounding box center [407, 215] width 122 height 13
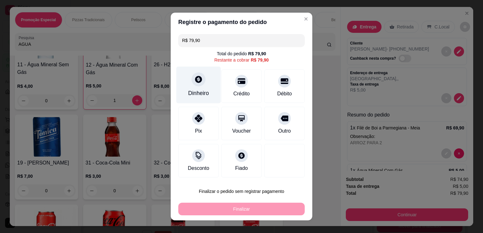
click at [199, 94] on div "Dinheiro" at bounding box center [198, 93] width 21 height 8
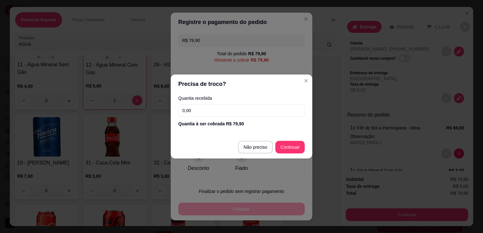
click at [201, 104] on input "0,00" at bounding box center [241, 110] width 126 height 13
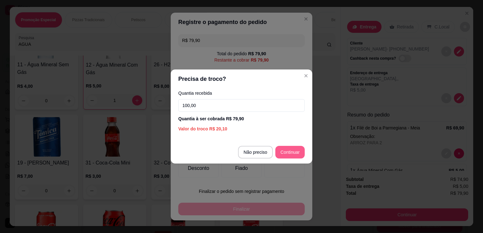
type input "100,00"
type input "R$ 0,00"
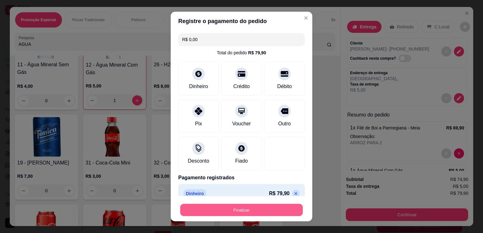
click at [257, 209] on button "Finalizar" at bounding box center [241, 210] width 123 height 12
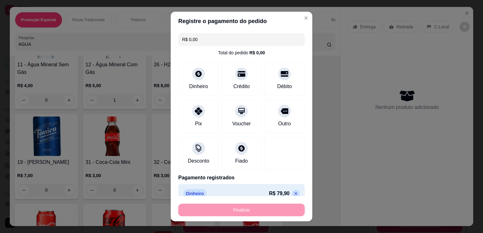
type input "0"
type input "-R$ 79,90"
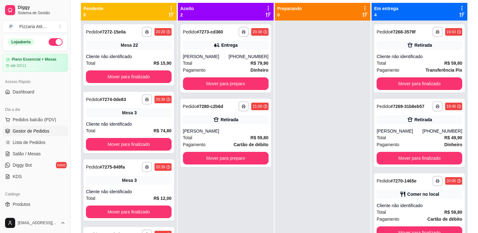
scroll to position [68, 0]
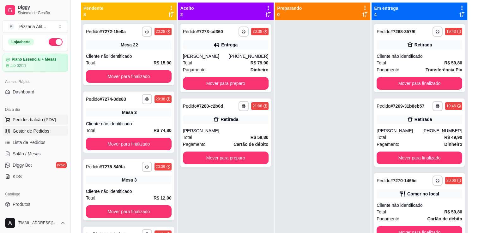
click at [47, 117] on span "Pedidos balcão (PDV)" at bounding box center [35, 120] width 44 height 6
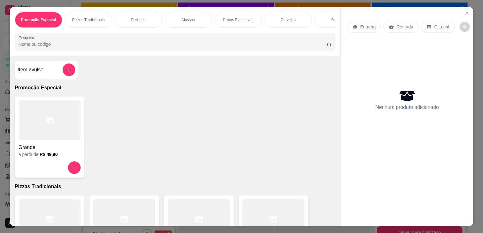
click at [49, 119] on icon at bounding box center [50, 121] width 8 height 8
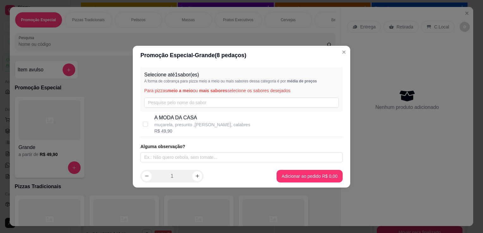
click at [223, 122] on p "muçarela, presunto ,[PERSON_NAME], calabres" at bounding box center [202, 125] width 96 height 6
checkbox input "true"
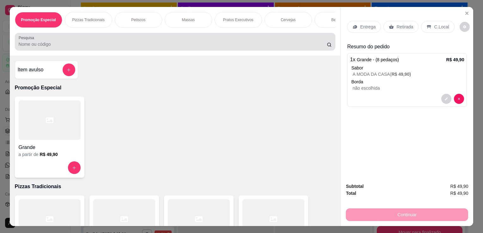
click at [245, 41] on div at bounding box center [175, 41] width 313 height 13
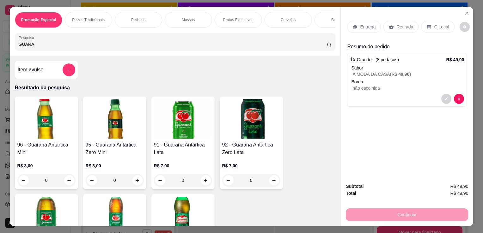
type input "GUARA"
click at [185, 216] on img at bounding box center [183, 216] width 58 height 39
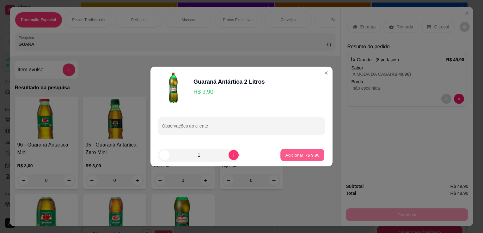
click at [312, 154] on p "Adicionar R$ 9,90" at bounding box center [302, 155] width 34 height 6
type input "1"
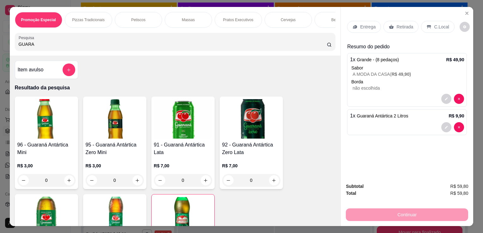
click at [397, 21] on div "Retirada" at bounding box center [400, 27] width 35 height 12
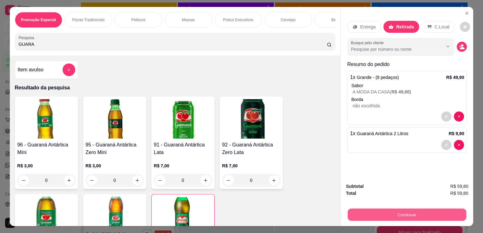
click at [403, 207] on div "Continuar" at bounding box center [407, 214] width 122 height 14
click at [379, 213] on button "Continuar" at bounding box center [407, 215] width 118 height 12
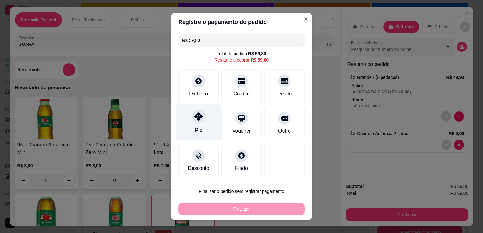
click at [197, 135] on div "Pix" at bounding box center [199, 130] width 8 height 8
type input "R$ 0,00"
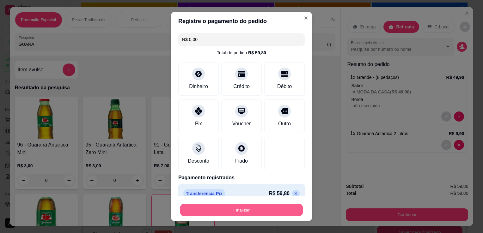
click at [225, 210] on button "Finalizar" at bounding box center [241, 210] width 123 height 12
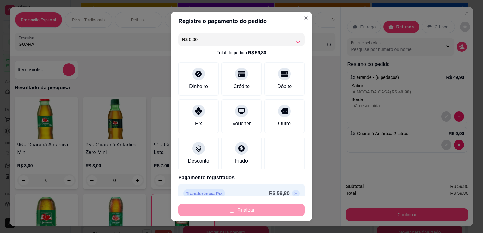
type input "0"
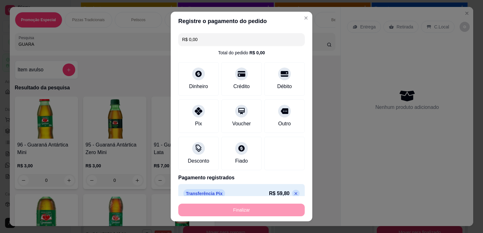
type input "-R$ 59,80"
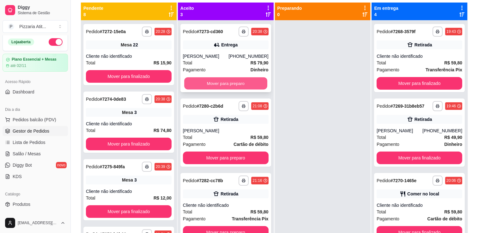
click at [219, 81] on button "Mover para preparo" at bounding box center [225, 83] width 83 height 12
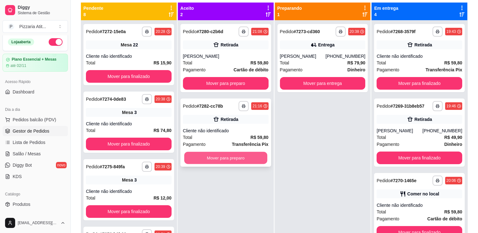
click at [225, 154] on button "Mover para preparo" at bounding box center [225, 158] width 83 height 12
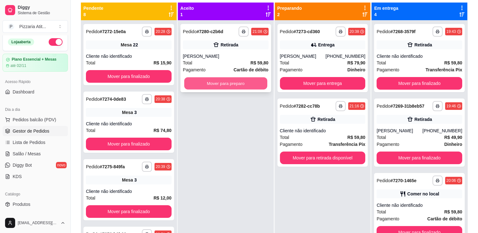
click at [234, 86] on button "Mover para preparo" at bounding box center [225, 83] width 83 height 12
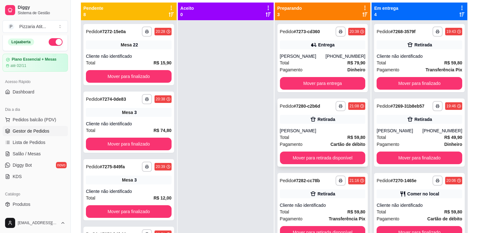
click at [336, 128] on div "[PERSON_NAME]" at bounding box center [323, 131] width 86 height 6
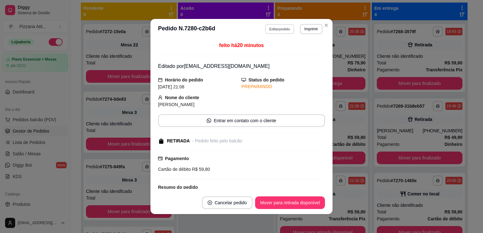
click at [283, 29] on button "Editar pedido" at bounding box center [279, 29] width 29 height 10
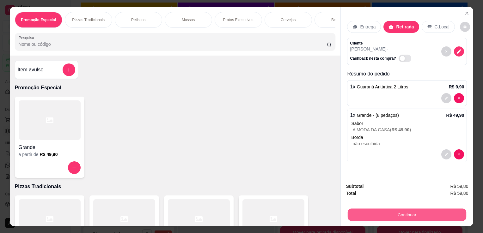
click at [391, 215] on button "Continuar" at bounding box center [407, 215] width 118 height 12
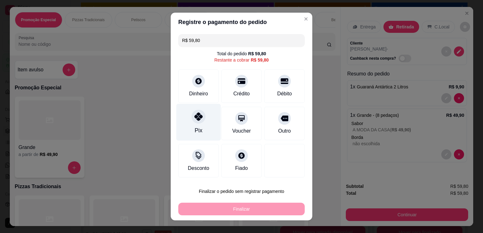
click at [183, 127] on div "Pix" at bounding box center [198, 122] width 45 height 37
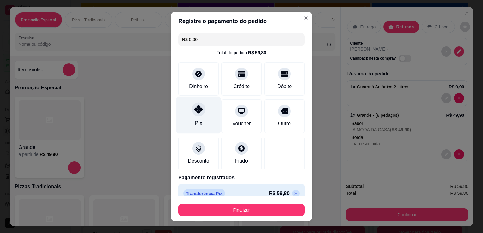
type input "R$ 0,00"
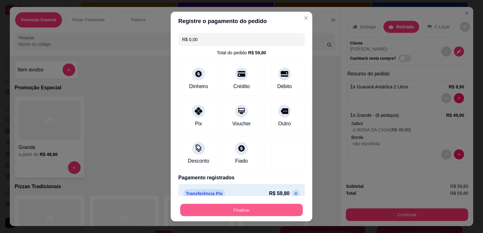
click at [232, 215] on button "Finalizar" at bounding box center [241, 210] width 123 height 12
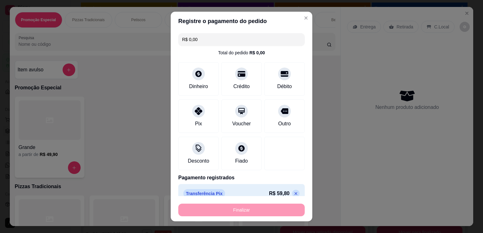
type input "0"
type input "-R$ 59,80"
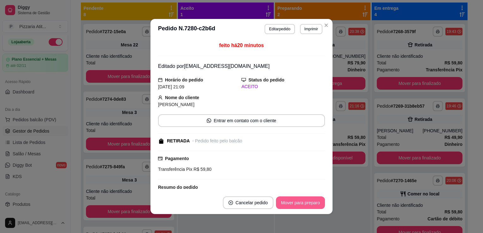
click at [312, 206] on button "Mover para preparo" at bounding box center [300, 203] width 49 height 13
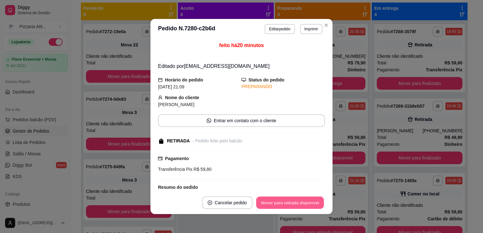
click at [312, 206] on button "Mover para retirada disponível" at bounding box center [290, 203] width 68 height 12
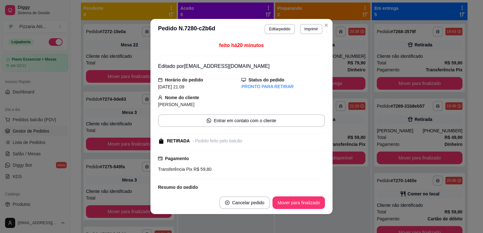
click at [326, 19] on header "**********" at bounding box center [241, 29] width 182 height 20
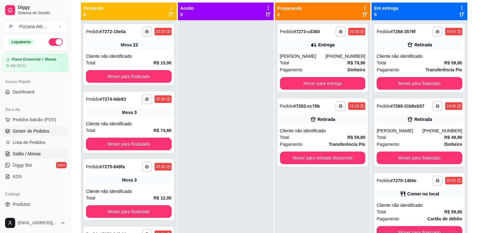
click at [52, 152] on link "Salão / Mesas" at bounding box center [35, 154] width 65 height 10
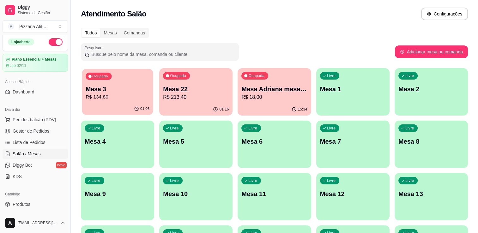
click at [109, 102] on div "Ocupada Mesa 3 R$ 134,80" at bounding box center [117, 86] width 71 height 34
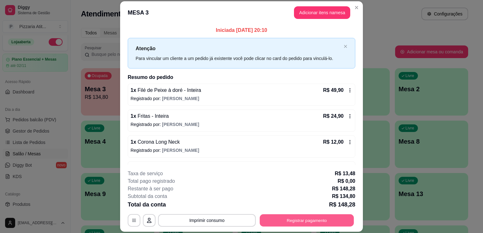
click at [286, 220] on button "Registrar pagamento" at bounding box center [307, 221] width 94 height 12
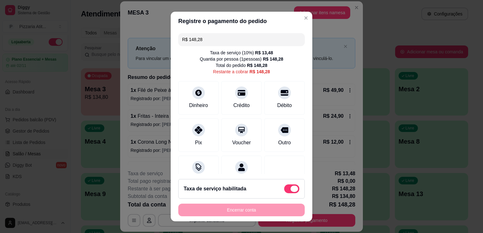
click at [284, 192] on span at bounding box center [291, 189] width 15 height 9
click at [284, 192] on input "checkbox" at bounding box center [286, 192] width 4 height 4
checkbox input "true"
type input "R$ 134,80"
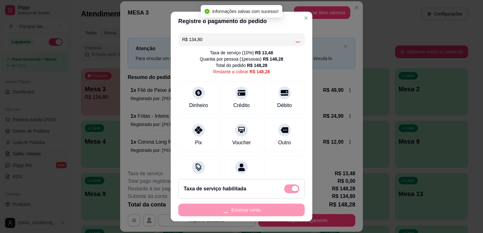
checkbox input "false"
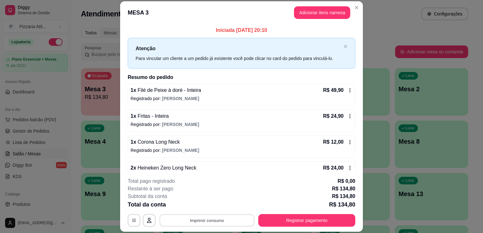
click at [209, 219] on button "Imprimir consumo" at bounding box center [207, 221] width 95 height 12
click at [209, 205] on button "IMPRESSORA" at bounding box center [206, 206] width 44 height 10
click at [346, 223] on button "Registrar pagamento" at bounding box center [307, 221] width 94 height 12
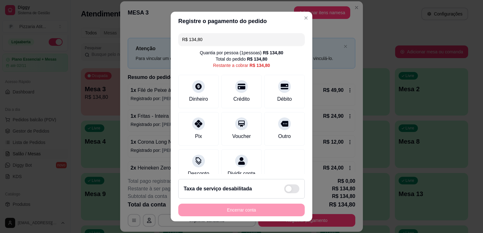
click at [250, 40] on input "R$ 134,80" at bounding box center [241, 39] width 119 height 13
click at [262, 92] on div "Débito" at bounding box center [284, 90] width 45 height 37
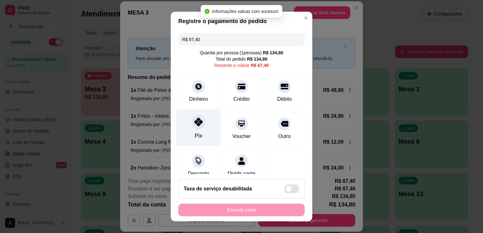
click at [194, 126] on icon at bounding box center [198, 122] width 8 height 8
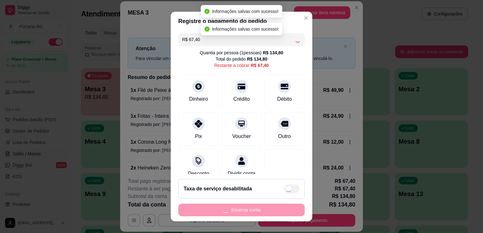
type input "R$ 0,00"
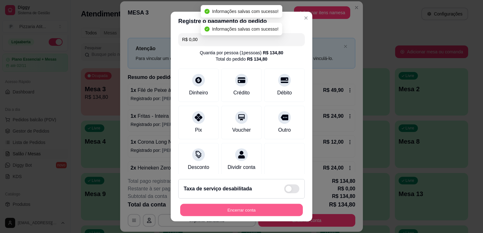
click at [227, 209] on button "Encerrar conta" at bounding box center [241, 210] width 123 height 12
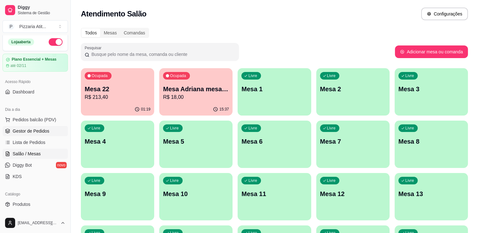
click at [38, 128] on span "Gestor de Pedidos" at bounding box center [31, 131] width 37 height 6
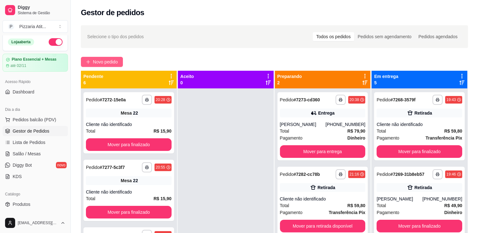
click at [95, 60] on span "Novo pedido" at bounding box center [105, 61] width 25 height 7
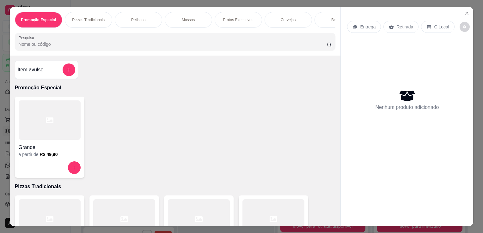
click at [86, 19] on p "Pizzas Tradicionais" at bounding box center [88, 19] width 33 height 5
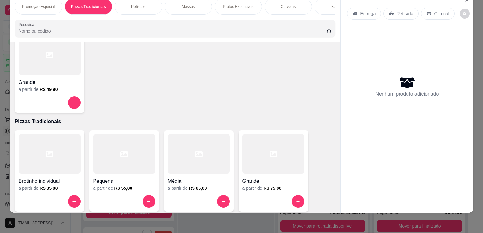
scroll to position [39, 0]
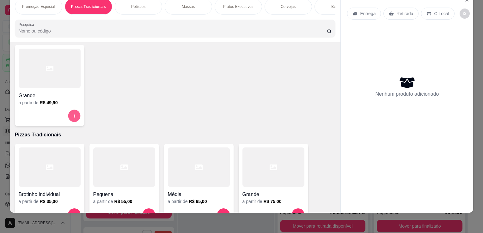
click at [74, 117] on icon "increase-product-quantity" at bounding box center [74, 116] width 5 height 5
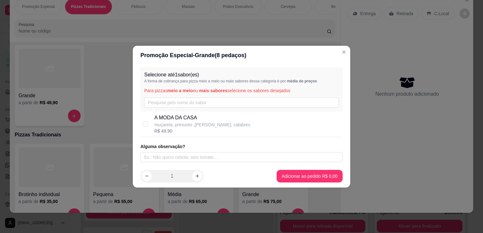
click at [198, 129] on div "R$ 49,90" at bounding box center [202, 131] width 96 height 6
checkbox input "true"
click at [288, 187] on footer "1 Adicionar ao pedido R$ 49,90" at bounding box center [241, 176] width 217 height 23
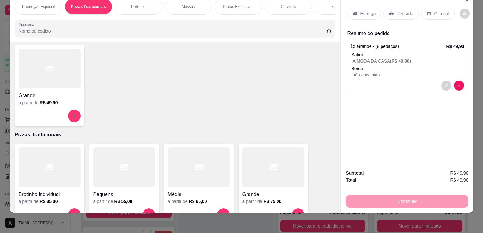
click at [360, 11] on p "Entrega" at bounding box center [367, 13] width 15 height 6
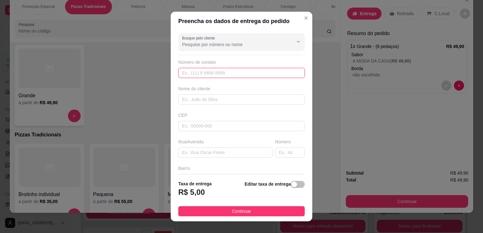
click at [218, 76] on input "text" at bounding box center [241, 73] width 126 height 10
click at [206, 99] on input "text" at bounding box center [241, 99] width 126 height 10
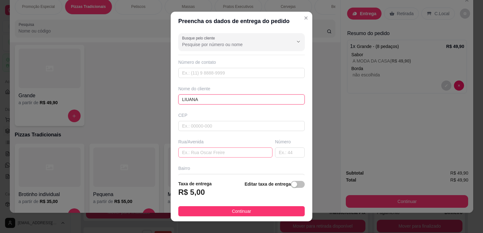
type input "LIUANA"
click at [196, 151] on input "text" at bounding box center [225, 153] width 94 height 10
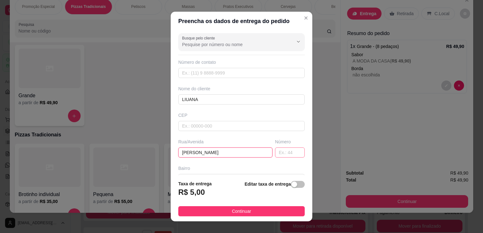
type input "[PERSON_NAME]"
click at [284, 154] on input "text" at bounding box center [290, 153] width 30 height 10
type input "631"
click at [289, 190] on div "Editar taxa de entrega" at bounding box center [275, 190] width 60 height 21
click at [291, 187] on button "button" at bounding box center [298, 184] width 14 height 7
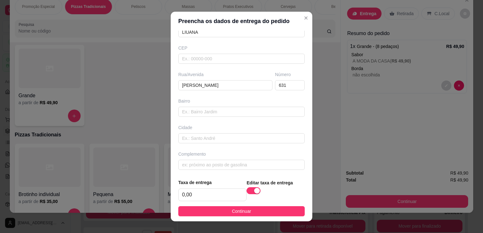
scroll to position [68, 0]
click at [203, 195] on input "0,00" at bounding box center [213, 195] width 68 height 12
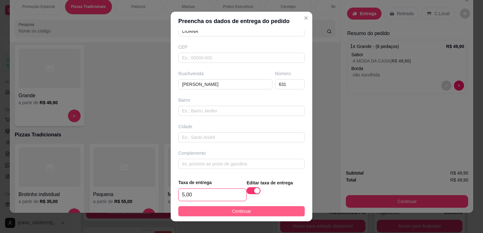
type input "5,00"
click at [232, 207] on button "Continuar" at bounding box center [241, 211] width 126 height 10
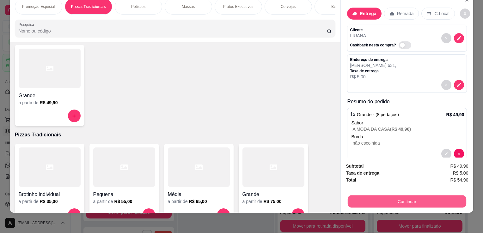
click at [378, 200] on button "Continuar" at bounding box center [407, 201] width 118 height 12
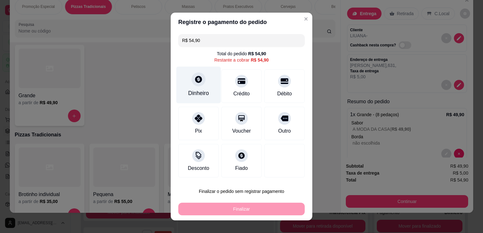
click at [201, 93] on div "Dinheiro" at bounding box center [198, 93] width 21 height 8
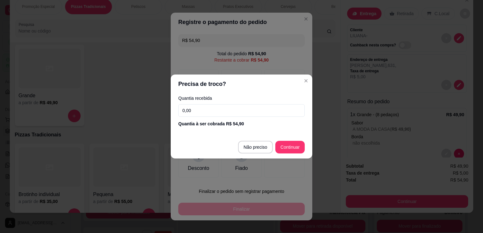
click at [202, 115] on input "0,00" at bounding box center [241, 110] width 126 height 13
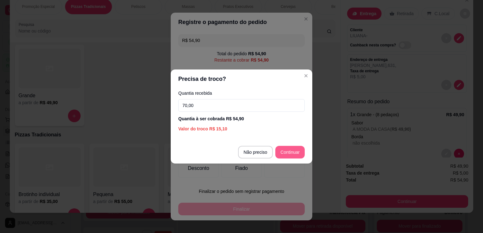
type input "70,00"
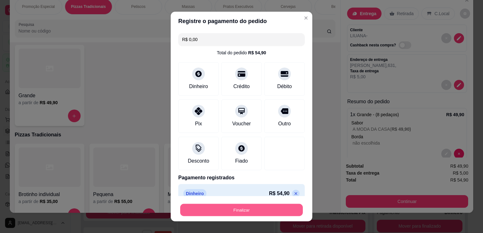
click at [246, 211] on button "Finalizar" at bounding box center [241, 210] width 123 height 12
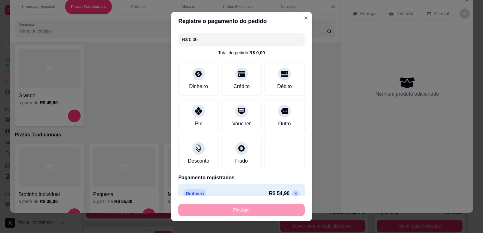
type input "-R$ 54,90"
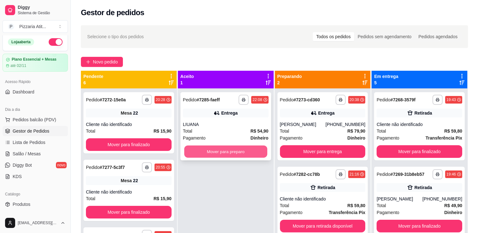
click at [236, 153] on button "Mover para preparo" at bounding box center [225, 152] width 83 height 12
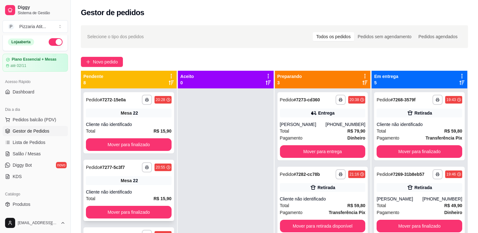
click at [131, 190] on div "Cliente não identificado" at bounding box center [129, 192] width 86 height 6
click at [35, 154] on span "Salão / Mesas" at bounding box center [27, 154] width 28 height 6
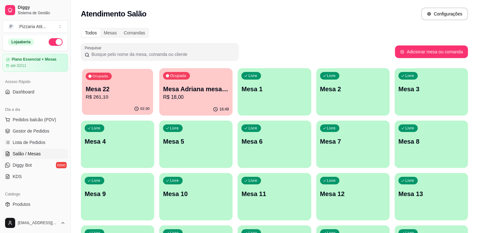
click at [127, 91] on p "Mesa 22" at bounding box center [118, 89] width 64 height 9
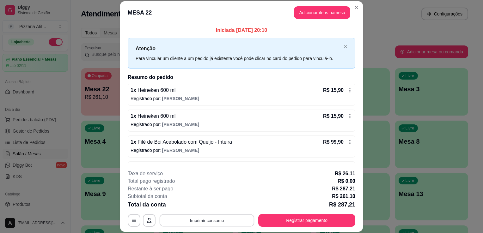
click at [219, 220] on button "Imprimir consumo" at bounding box center [207, 221] width 95 height 12
click at [209, 204] on button "IMPRESSORA" at bounding box center [206, 206] width 44 height 10
click at [271, 220] on button "Registrar pagamento" at bounding box center [307, 221] width 94 height 12
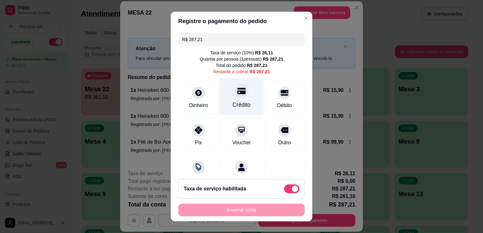
click at [241, 101] on div "Crédito" at bounding box center [242, 105] width 18 height 8
type input "R$ 0,00"
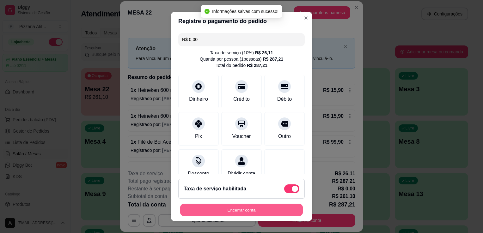
click at [248, 213] on button "Encerrar conta" at bounding box center [241, 210] width 123 height 12
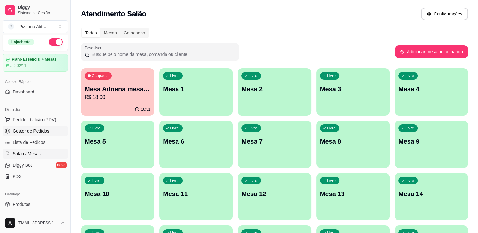
click at [32, 129] on span "Gestor de Pedidos" at bounding box center [31, 131] width 37 height 6
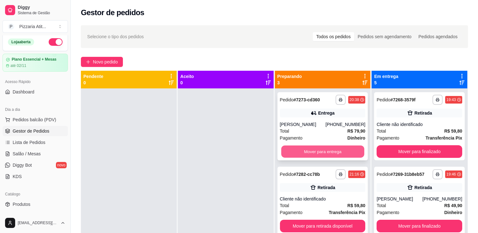
click at [322, 149] on button "Mover para entrega" at bounding box center [322, 152] width 83 height 12
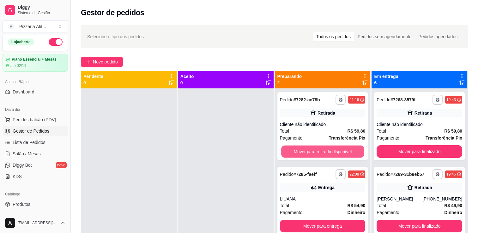
click at [322, 149] on button "Mover para retirada disponível" at bounding box center [322, 152] width 83 height 12
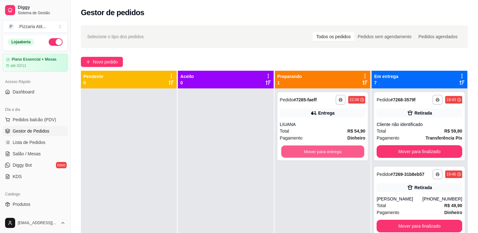
click at [322, 149] on button "Mover para entrega" at bounding box center [322, 152] width 83 height 12
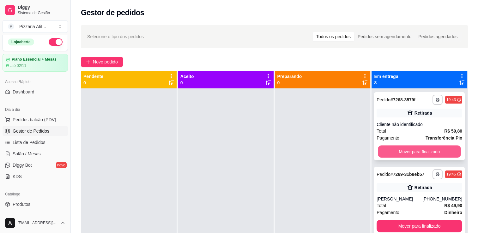
click at [418, 150] on button "Mover para finalizado" at bounding box center [419, 152] width 83 height 12
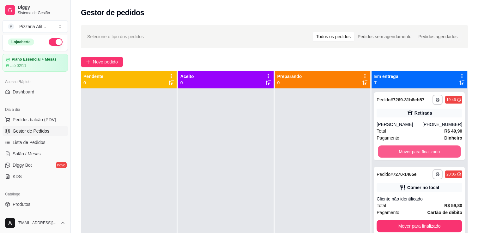
click at [418, 150] on button "Mover para finalizado" at bounding box center [419, 152] width 83 height 12
click at [418, 220] on button "Mover para finalizado" at bounding box center [420, 226] width 86 height 13
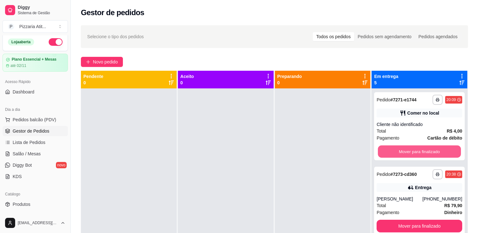
click at [418, 150] on button "Mover para finalizado" at bounding box center [419, 152] width 83 height 12
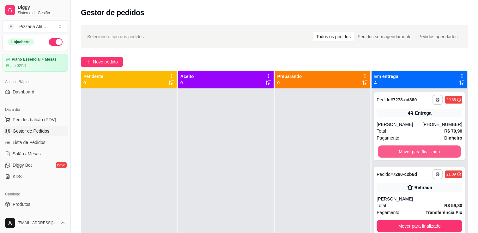
click at [418, 150] on button "Mover para finalizado" at bounding box center [419, 152] width 83 height 12
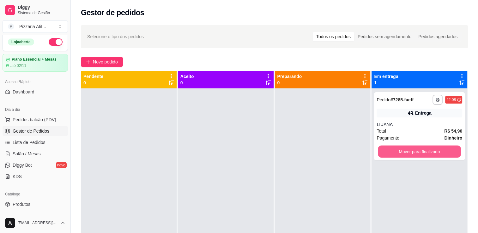
click at [418, 150] on button "Mover para finalizado" at bounding box center [419, 152] width 83 height 12
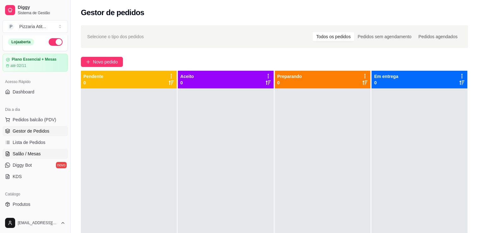
click at [43, 154] on link "Salão / Mesas" at bounding box center [35, 154] width 65 height 10
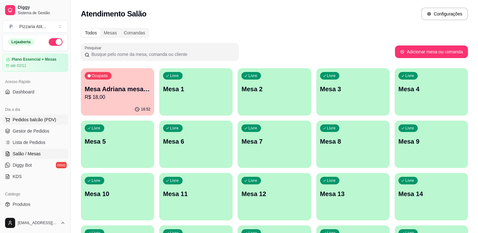
click at [51, 117] on span "Pedidos balcão (PDV)" at bounding box center [35, 120] width 44 height 6
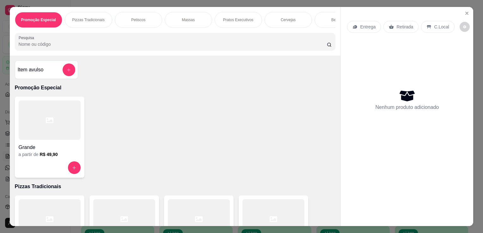
click at [193, 43] on input "Pesquisa" at bounding box center [173, 44] width 308 height 6
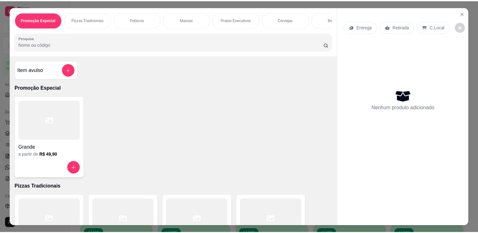
scroll to position [3, 0]
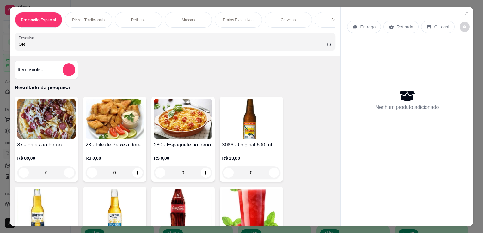
type input "OR"
click at [253, 107] on img at bounding box center [251, 118] width 58 height 39
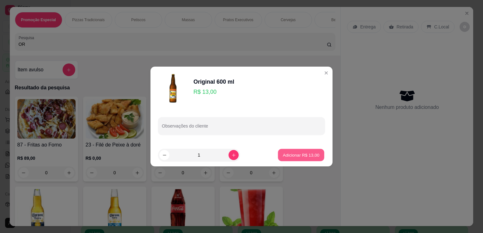
click at [291, 154] on p "Adicionar R$ 13,00" at bounding box center [301, 155] width 37 height 6
type input "1"
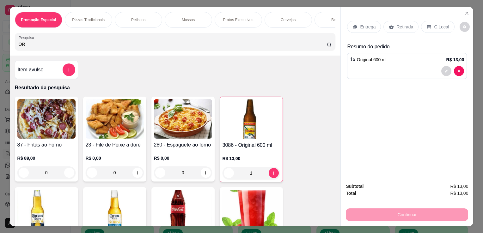
click at [436, 24] on p "C.Local" at bounding box center [441, 27] width 15 height 6
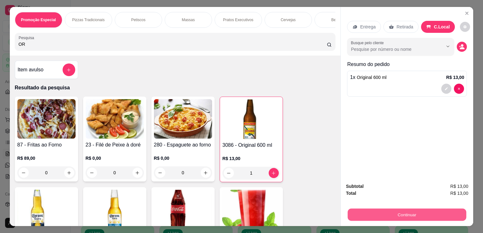
click at [411, 213] on button "Continuar" at bounding box center [407, 215] width 118 height 12
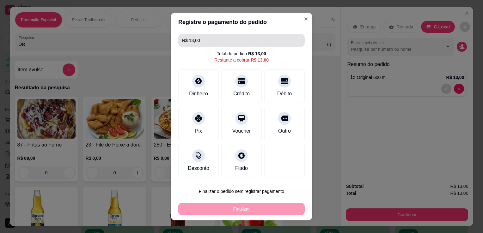
click at [209, 42] on input "R$ 13,00" at bounding box center [241, 40] width 119 height 13
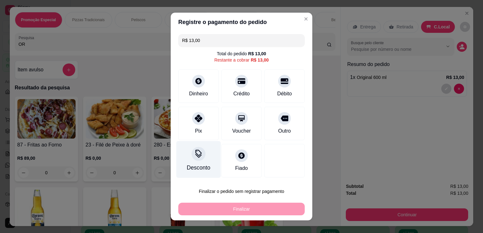
click at [191, 149] on div at bounding box center [198, 154] width 14 height 14
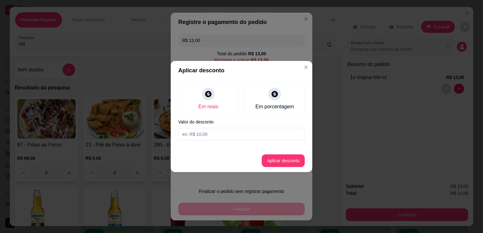
click at [201, 133] on input at bounding box center [241, 134] width 126 height 13
type input "1,00"
click at [293, 160] on button "Aplicar desconto" at bounding box center [283, 161] width 41 height 12
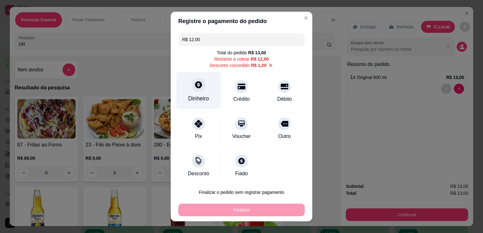
click at [201, 97] on div "Dinheiro" at bounding box center [198, 98] width 21 height 8
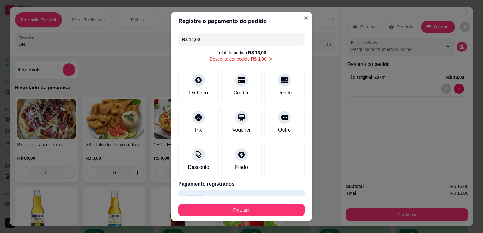
type input "R$ 0,00"
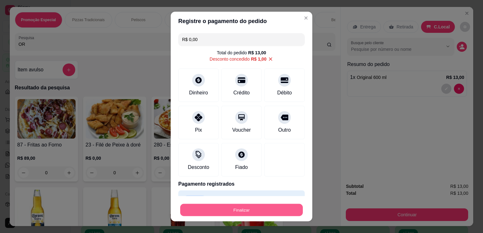
click at [259, 209] on button "Finalizar" at bounding box center [241, 210] width 123 height 12
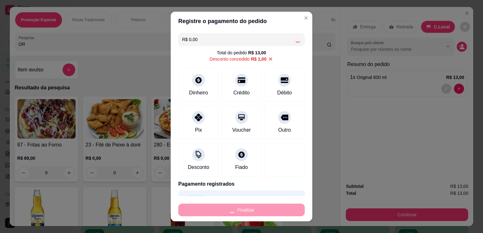
type input "0"
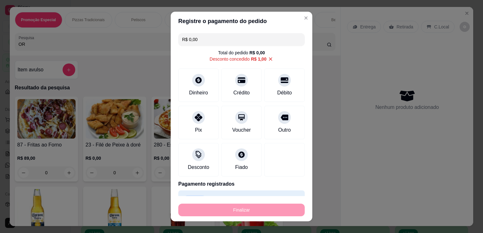
type input "-R$ 13,00"
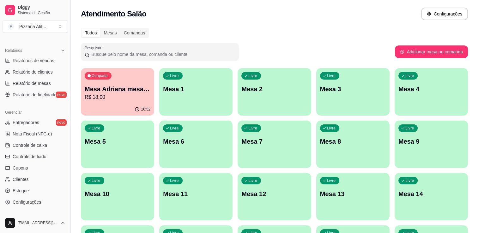
scroll to position [191, 0]
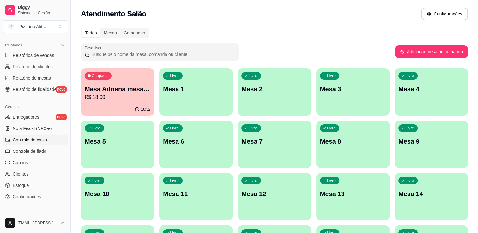
click at [47, 142] on link "Controle de caixa" at bounding box center [35, 140] width 65 height 10
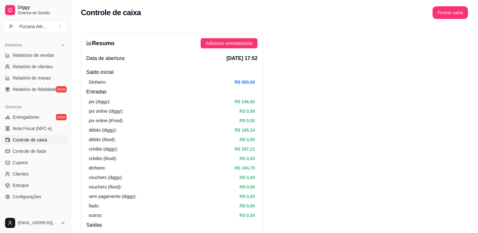
scroll to position [3, 0]
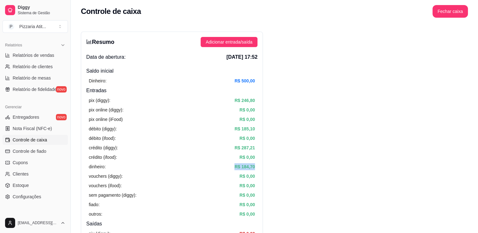
drag, startPoint x: 255, startPoint y: 167, endPoint x: 211, endPoint y: 167, distance: 43.6
click at [211, 167] on div "dinheiro: R$ 184,70" at bounding box center [172, 166] width 166 height 7
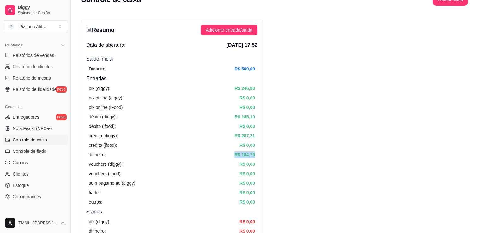
scroll to position [0, 0]
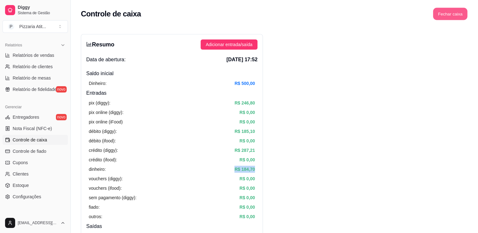
click at [444, 12] on button "Fechar caixa" at bounding box center [450, 14] width 34 height 12
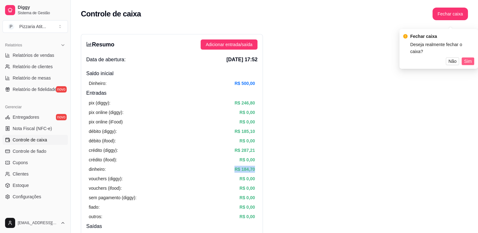
click at [466, 58] on span "Sim" at bounding box center [468, 61] width 8 height 7
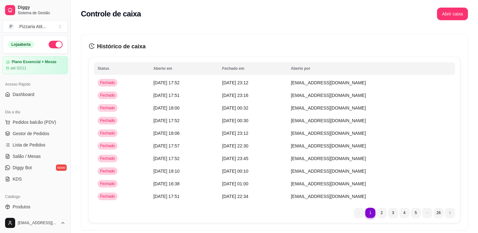
click at [49, 40] on div "Loja aberta" at bounding box center [35, 45] width 65 height 18
click at [49, 42] on button "button" at bounding box center [56, 45] width 14 height 8
